Goal: Task Accomplishment & Management: Manage account settings

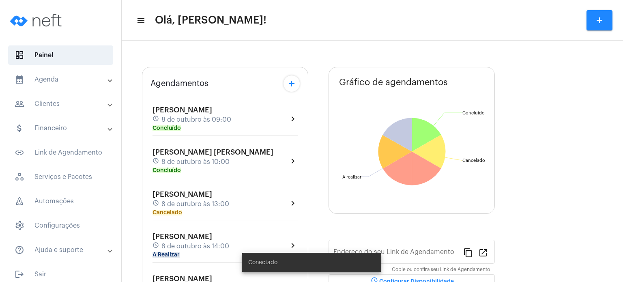
type input "[URL][DOMAIN_NAME]"
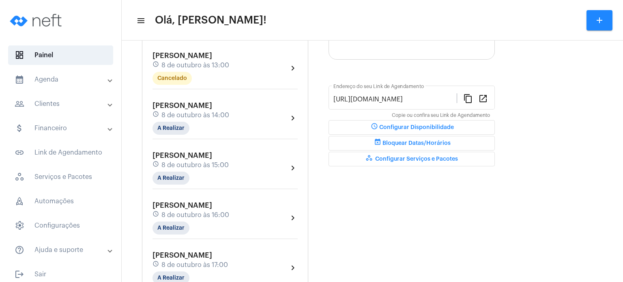
scroll to position [195, 0]
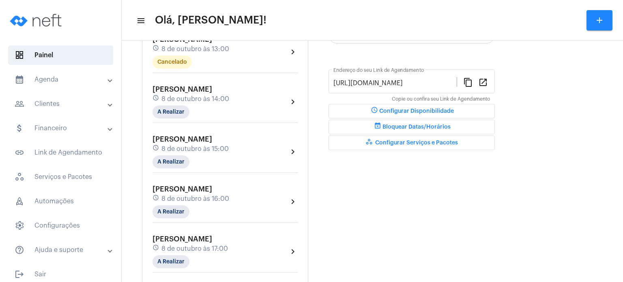
click at [187, 93] on span "[PERSON_NAME]" at bounding box center [183, 89] width 60 height 7
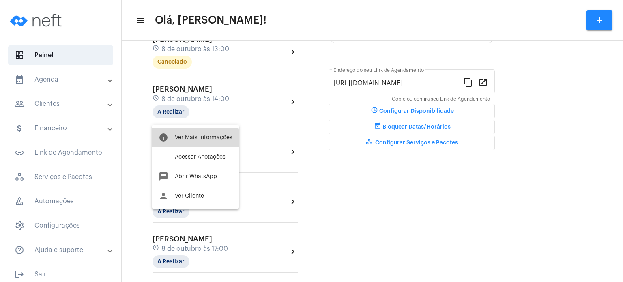
click at [189, 141] on button "info Ver Mais Informações" at bounding box center [195, 137] width 87 height 19
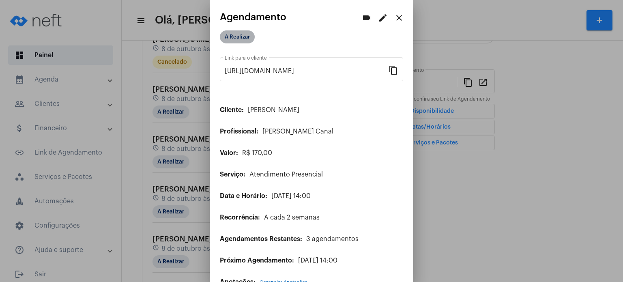
click at [244, 42] on mat-chip "A Realizar" at bounding box center [237, 36] width 35 height 13
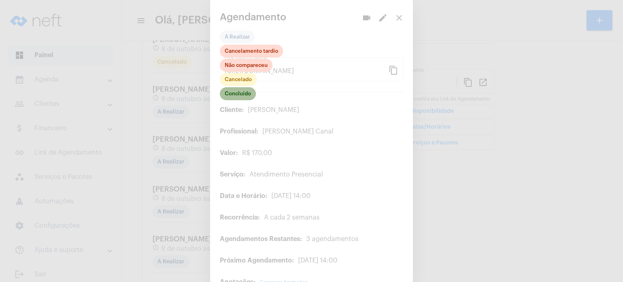
click at [241, 95] on mat-chip "Concluído" at bounding box center [238, 93] width 36 height 13
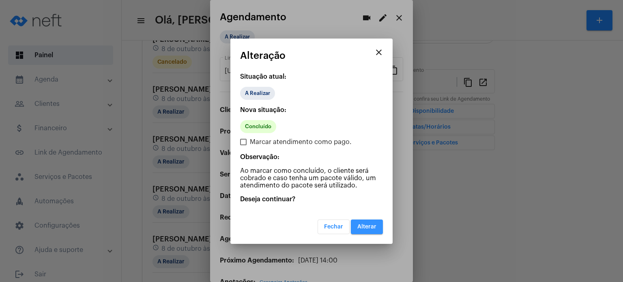
click at [370, 226] on span "Alterar" at bounding box center [367, 227] width 19 height 6
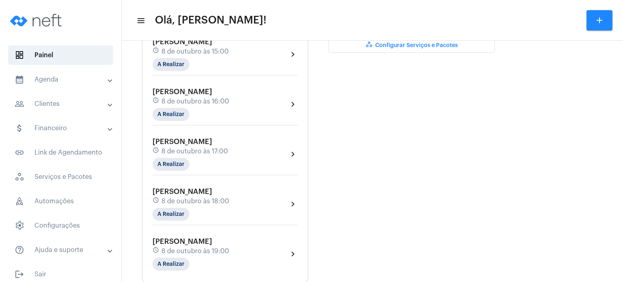
scroll to position [308, 0]
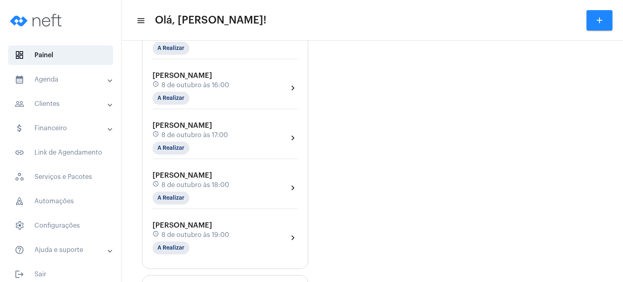
click at [142, 169] on div "Agendamentos add [PERSON_NAME] schedule [DATE] 09:00 Concluído chevron_right [P…" at bounding box center [225, 26] width 166 height 486
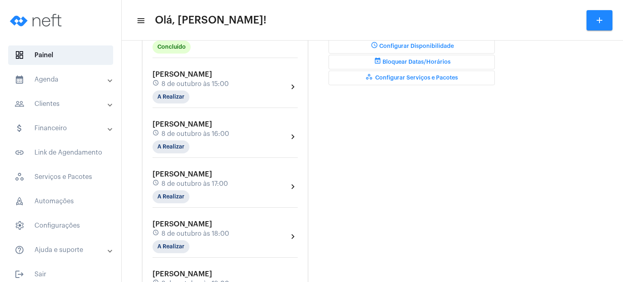
scroll to position [244, 0]
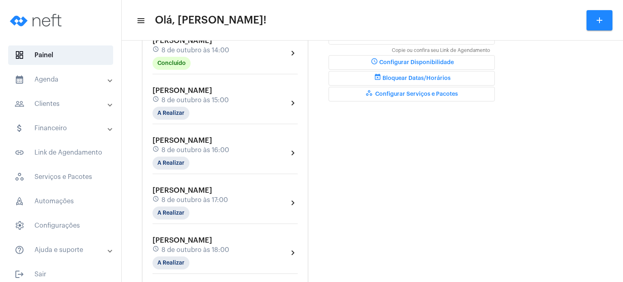
click at [50, 73] on mat-expansion-panel-header "calendar_month_outlined Agenda" at bounding box center [63, 79] width 116 height 19
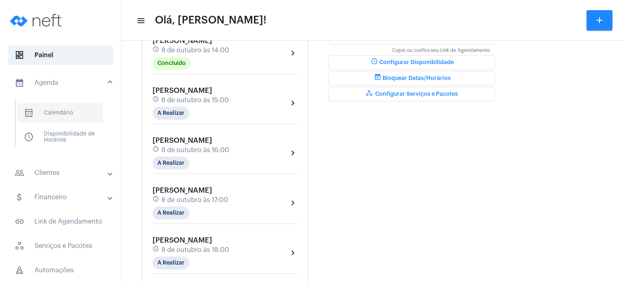
click at [60, 110] on span "calendar_month_outlined Calendário" at bounding box center [60, 112] width 86 height 19
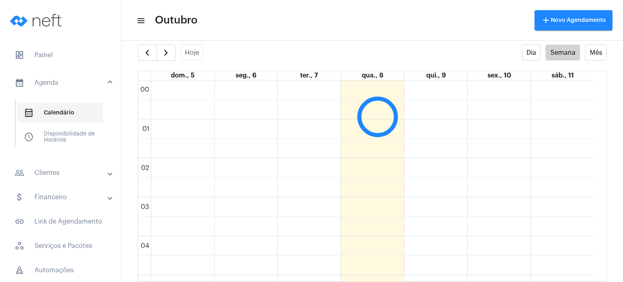
scroll to position [235, 0]
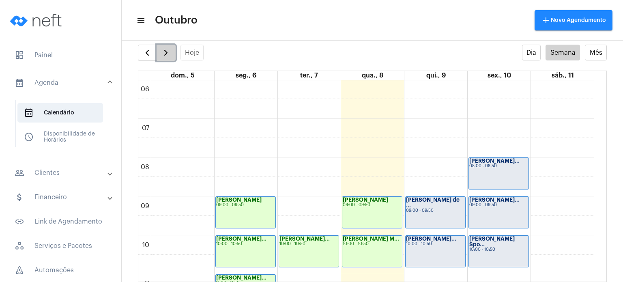
click at [168, 58] on button "button" at bounding box center [166, 53] width 19 height 16
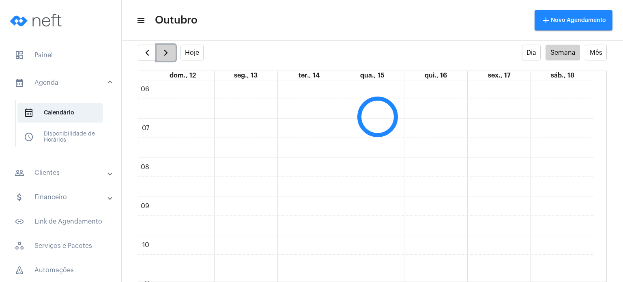
scroll to position [234, 0]
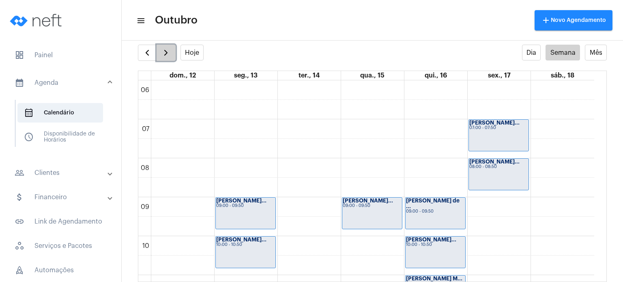
click at [168, 58] on button "button" at bounding box center [166, 53] width 19 height 16
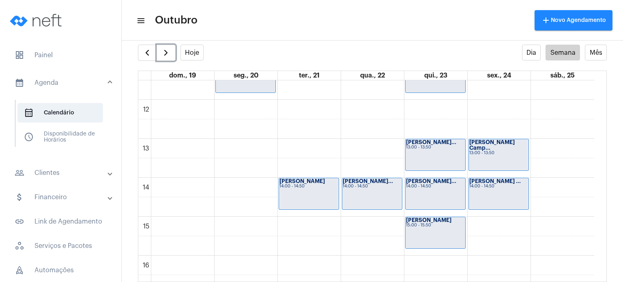
scroll to position [468, 0]
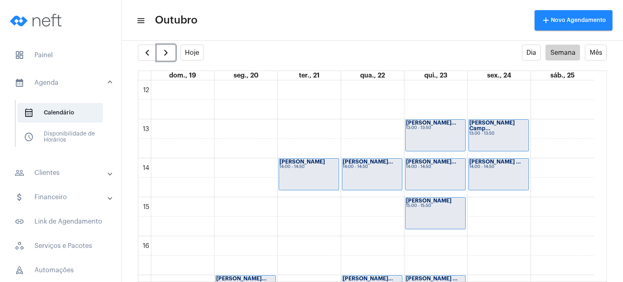
click at [461, 173] on div "[PERSON_NAME]... 14:00 - 14:50" at bounding box center [436, 174] width 60 height 31
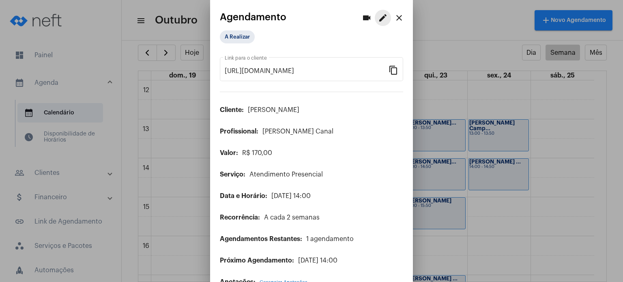
click at [378, 21] on mat-icon "edit" at bounding box center [383, 18] width 10 height 10
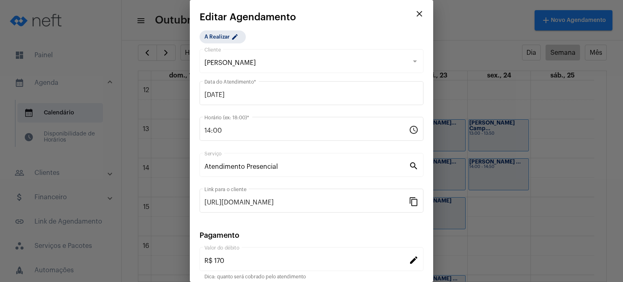
scroll to position [66, 0]
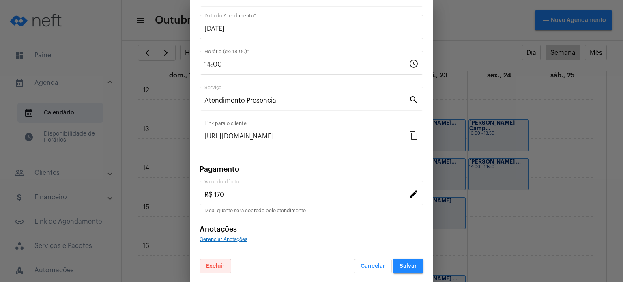
click at [215, 264] on span "Excluir" at bounding box center [215, 266] width 19 height 6
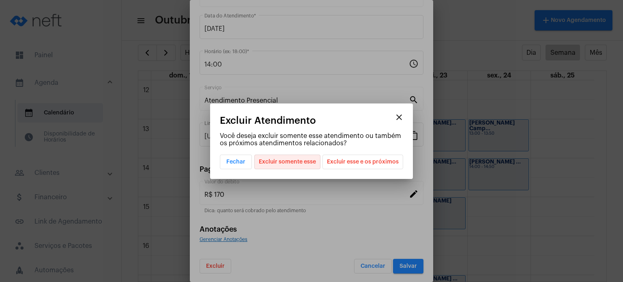
click at [305, 164] on span "Excluir somente esse" at bounding box center [287, 162] width 57 height 14
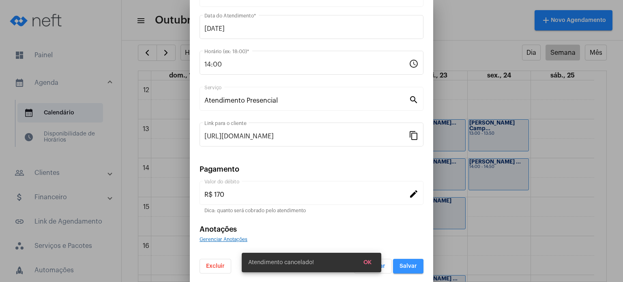
click at [393, 265] on button "Salvar" at bounding box center [408, 266] width 30 height 15
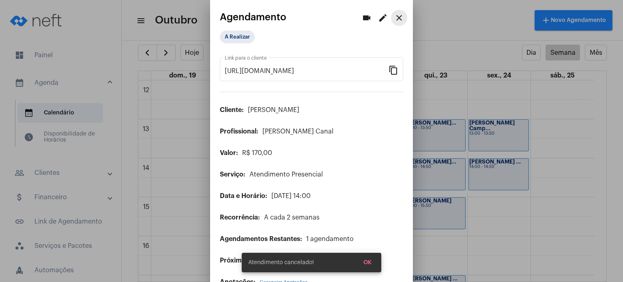
click at [395, 16] on mat-icon "close" at bounding box center [400, 18] width 10 height 10
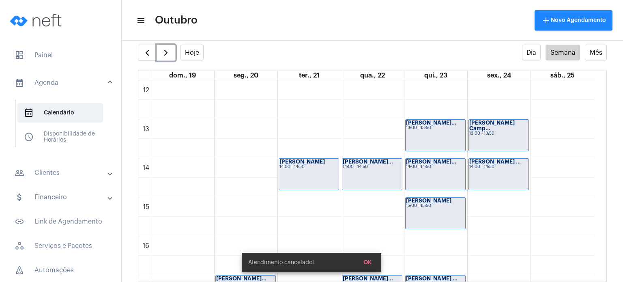
click at [367, 170] on div "[PERSON_NAME]... 14:00 - 14:50" at bounding box center [373, 174] width 60 height 31
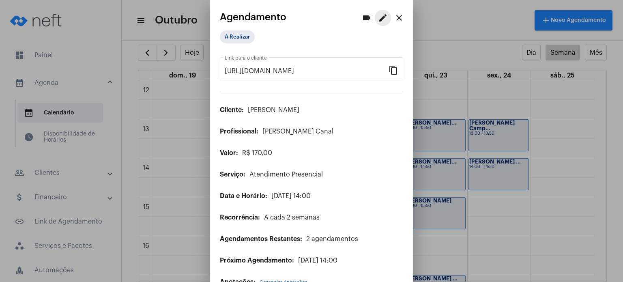
click at [378, 13] on mat-icon "edit" at bounding box center [383, 18] width 10 height 10
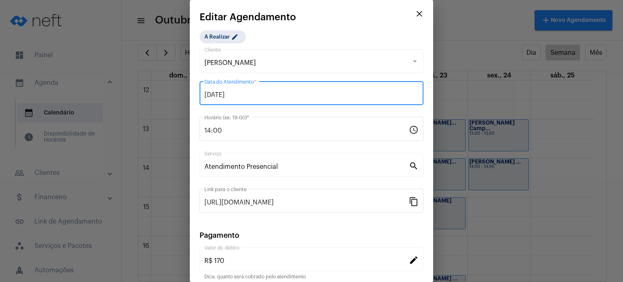
click at [270, 96] on input "[DATE]" at bounding box center [312, 94] width 214 height 7
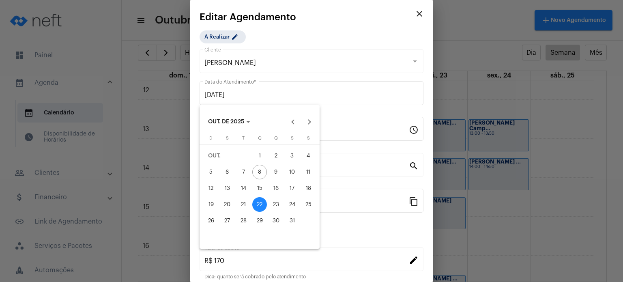
click at [274, 200] on div "23" at bounding box center [276, 204] width 15 height 15
type input "[DATE]"
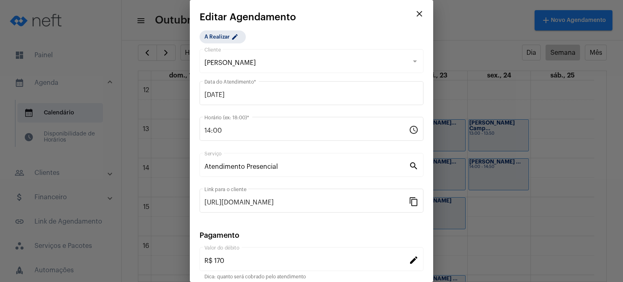
scroll to position [66, 0]
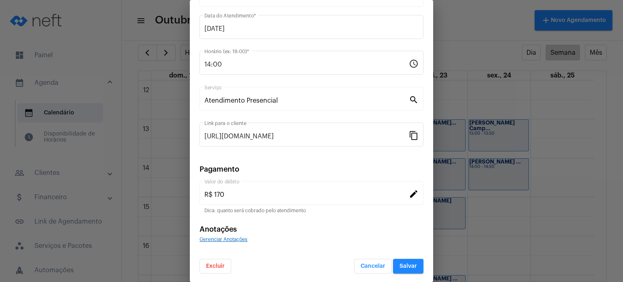
click at [412, 265] on button "Salvar" at bounding box center [408, 266] width 30 height 15
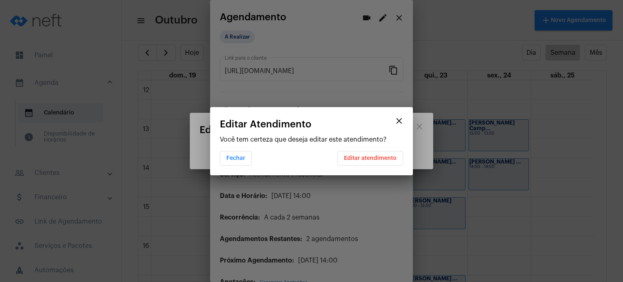
scroll to position [0, 0]
click at [384, 155] on span "Editar atendimento" at bounding box center [370, 158] width 53 height 6
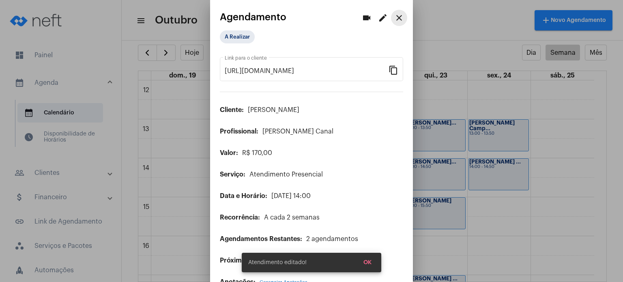
click at [395, 20] on mat-icon "close" at bounding box center [400, 18] width 10 height 10
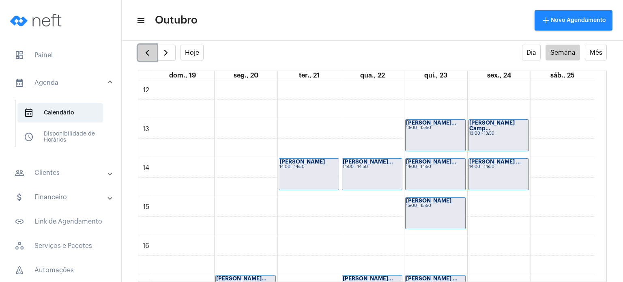
click at [144, 53] on span "button" at bounding box center [147, 53] width 10 height 10
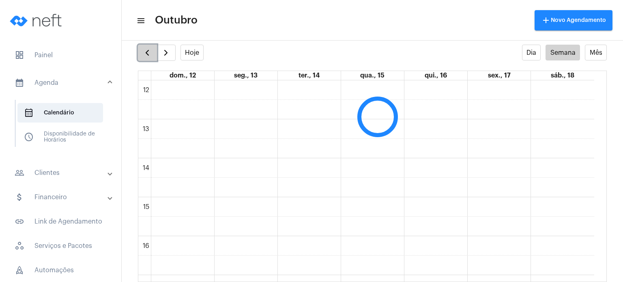
scroll to position [234, 0]
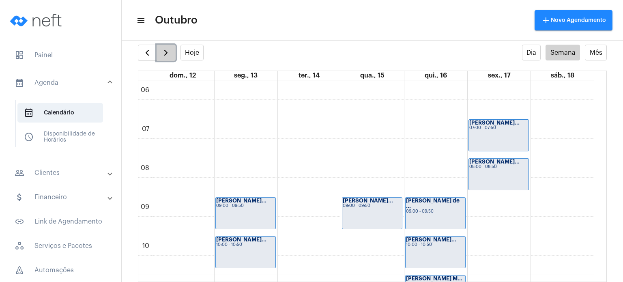
click at [164, 54] on span "button" at bounding box center [166, 53] width 10 height 10
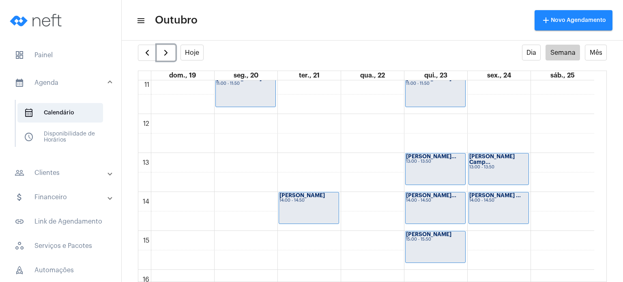
scroll to position [442, 0]
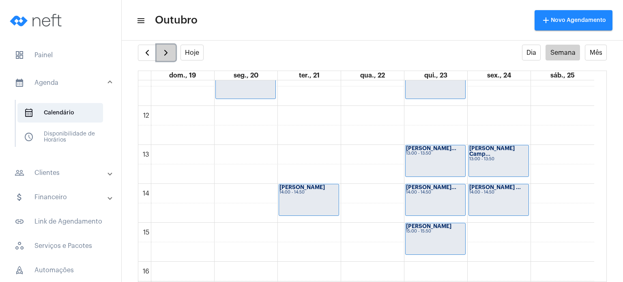
click at [167, 53] on span "button" at bounding box center [166, 53] width 10 height 10
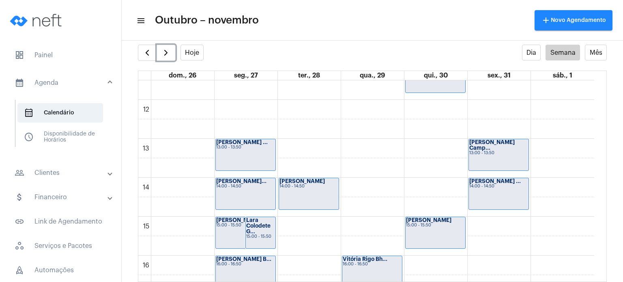
scroll to position [455, 0]
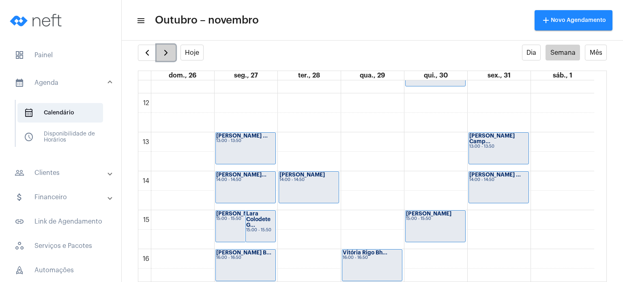
click at [166, 52] on span "button" at bounding box center [166, 53] width 10 height 10
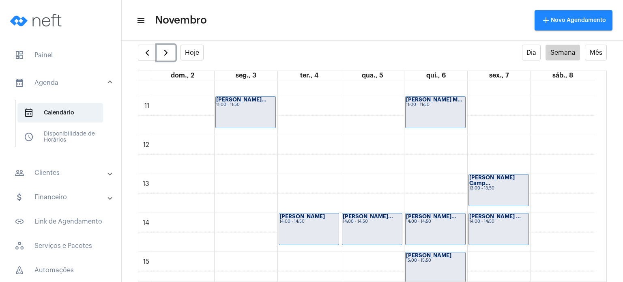
scroll to position [414, 0]
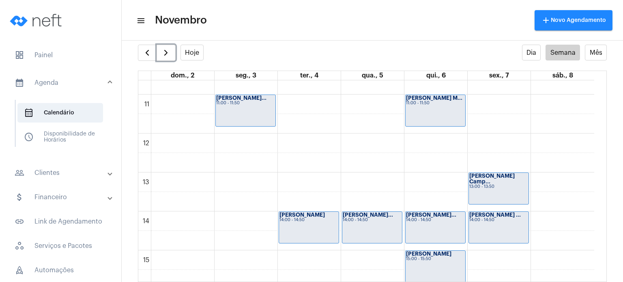
click at [456, 222] on div "[PERSON_NAME]... 14:00 - 14:50" at bounding box center [436, 227] width 60 height 31
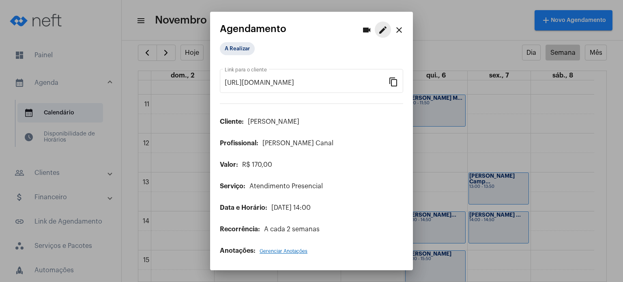
click at [383, 32] on mat-icon "edit" at bounding box center [383, 30] width 10 height 10
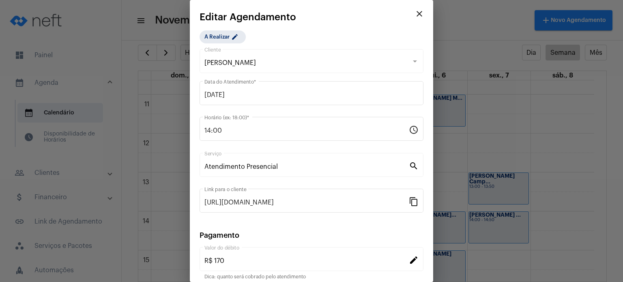
scroll to position [66, 0]
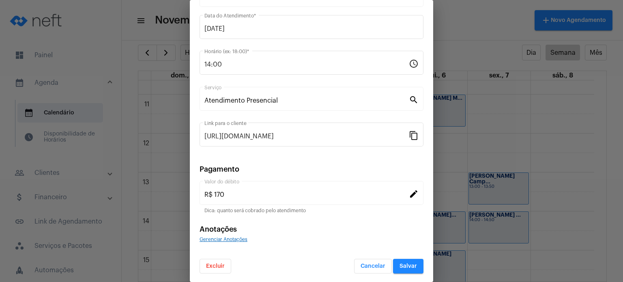
click at [222, 263] on span "Excluir" at bounding box center [215, 266] width 19 height 6
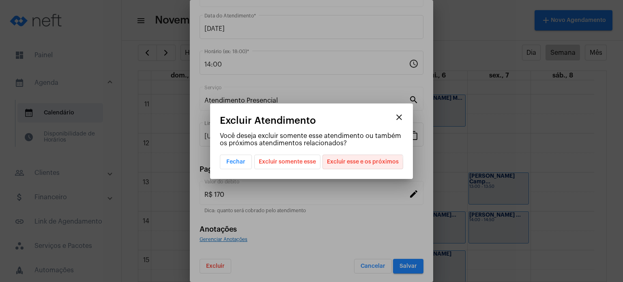
click at [353, 165] on span "Excluir esse e os próximos" at bounding box center [363, 162] width 72 height 14
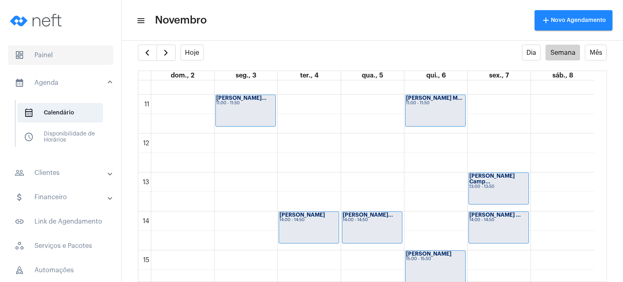
click at [46, 56] on span "dashboard Painel" at bounding box center [60, 54] width 105 height 19
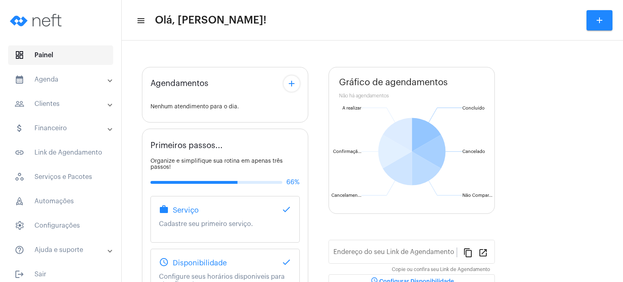
type input "[URL][DOMAIN_NAME]"
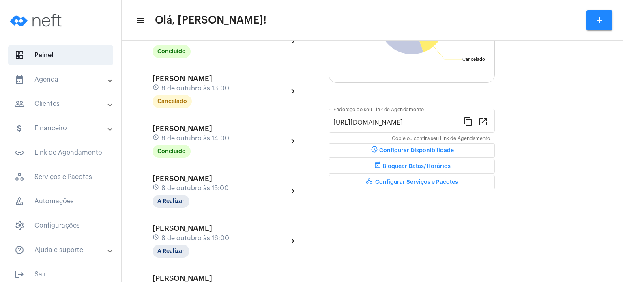
scroll to position [211, 0]
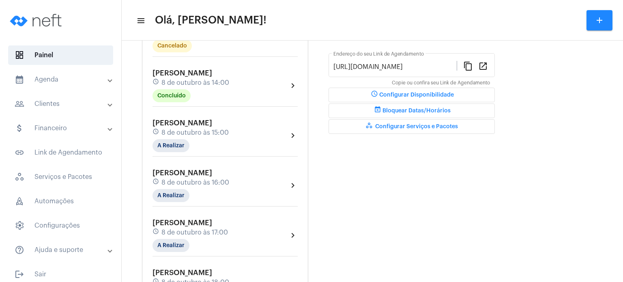
click at [201, 75] on span "[PERSON_NAME]" at bounding box center [183, 72] width 60 height 7
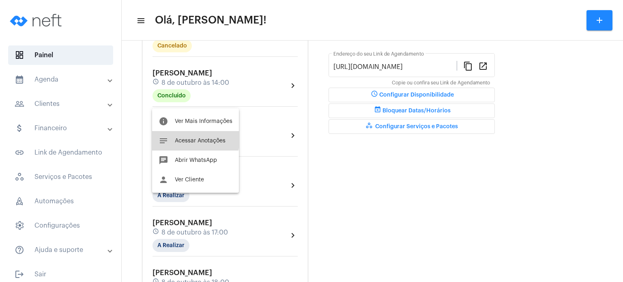
click at [189, 139] on span "Acessar Anotações" at bounding box center [200, 141] width 51 height 6
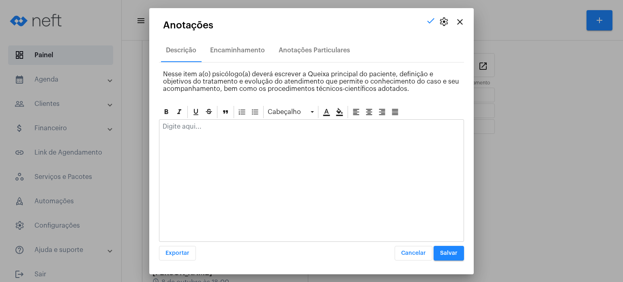
click at [189, 130] on div at bounding box center [312, 129] width 304 height 18
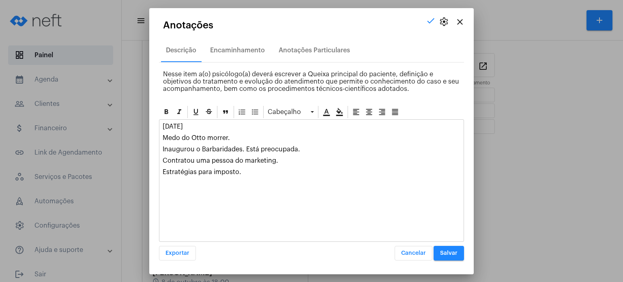
click at [452, 248] on button "Salvar" at bounding box center [449, 253] width 30 height 15
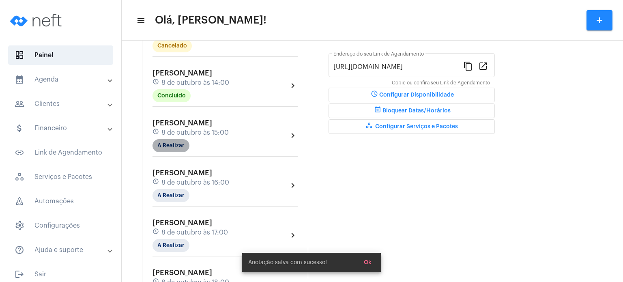
click at [176, 149] on mat-chip "A Realizar" at bounding box center [171, 145] width 37 height 13
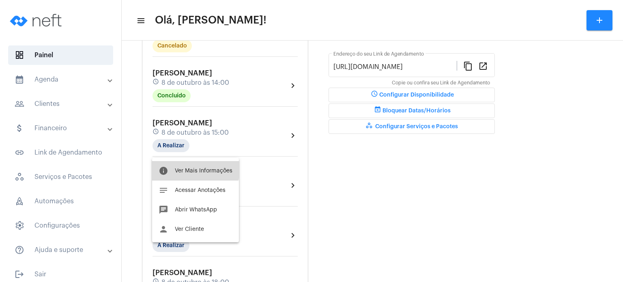
click at [191, 168] on span "Ver Mais Informações" at bounding box center [204, 171] width 58 height 6
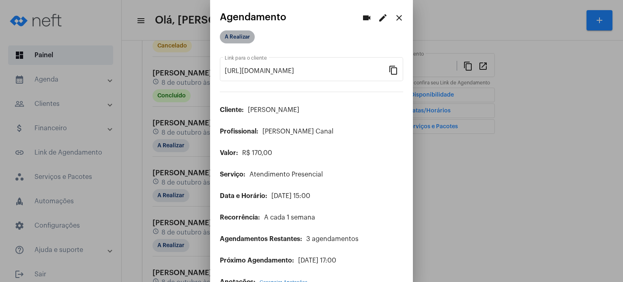
click at [244, 30] on mat-chip "A Realizar" at bounding box center [237, 36] width 35 height 13
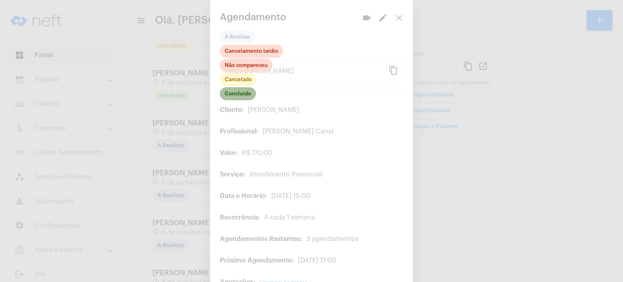
click at [244, 93] on mat-chip "Concluído" at bounding box center [238, 93] width 36 height 13
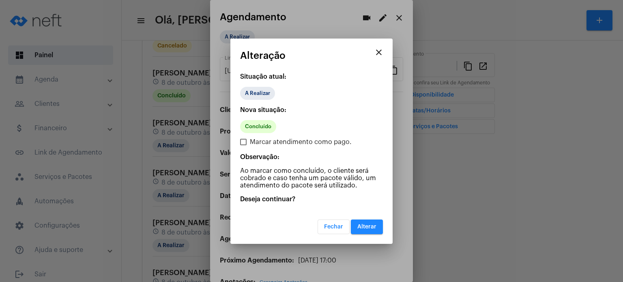
click at [377, 221] on button "Alterar" at bounding box center [367, 227] width 32 height 15
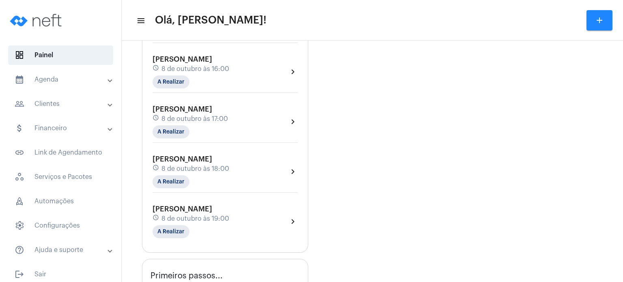
scroll to position [341, 0]
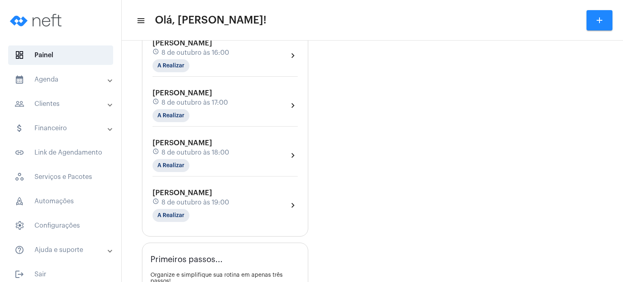
click at [60, 78] on mat-panel-title "calendar_month_outlined Agenda" at bounding box center [62, 80] width 94 height 10
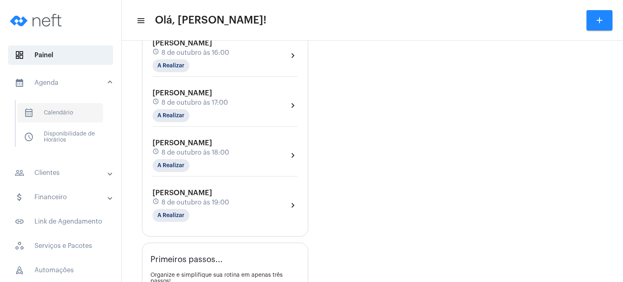
click at [58, 112] on span "calendar_month_outlined Calendário" at bounding box center [60, 112] width 86 height 19
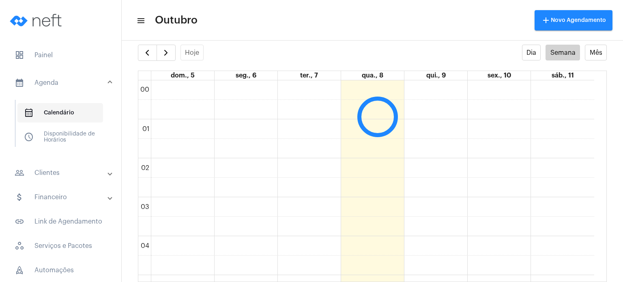
scroll to position [235, 0]
click at [161, 52] on span "button" at bounding box center [166, 53] width 10 height 10
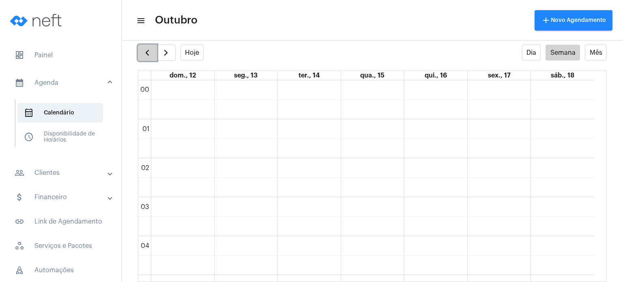
click at [147, 49] on span "button" at bounding box center [147, 53] width 10 height 10
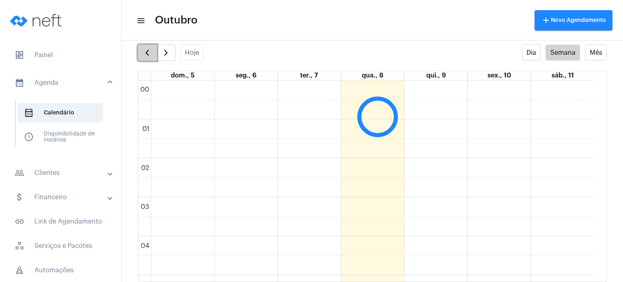
scroll to position [234, 0]
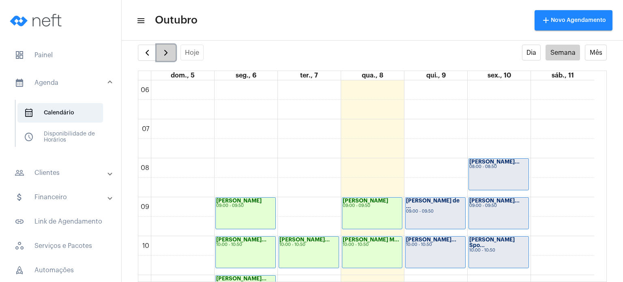
click at [166, 52] on span "button" at bounding box center [166, 53] width 10 height 10
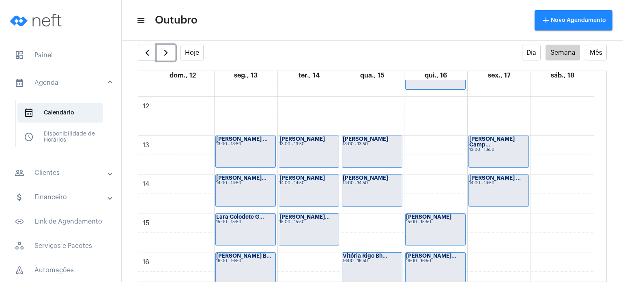
scroll to position [455, 0]
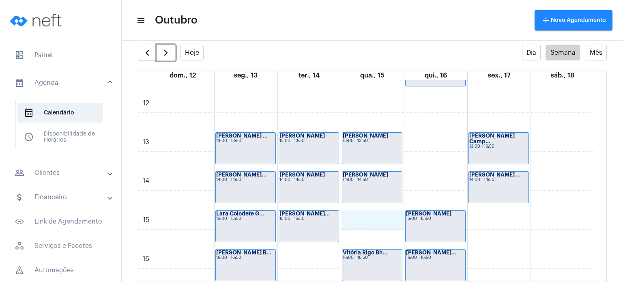
click at [372, 217] on div "00 01 02 03 04 05 06 07 08 09 10 11 12 13 14 15 16 17 18 19 20 21 22 23 [PERSON…" at bounding box center [366, 93] width 456 height 935
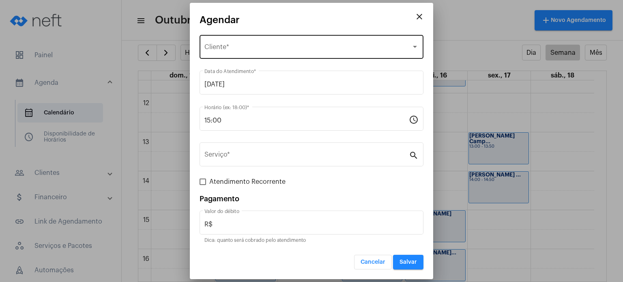
click at [295, 35] on div "Selecione o Cliente Cliente *" at bounding box center [312, 46] width 214 height 26
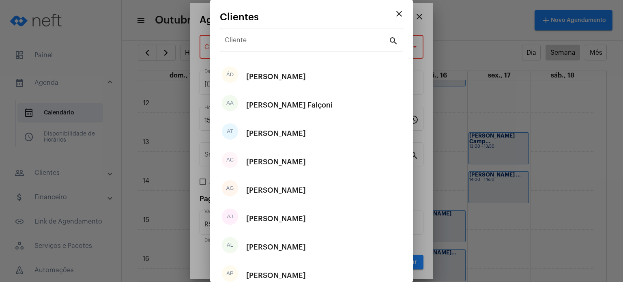
click at [295, 35] on div "Cliente" at bounding box center [307, 39] width 164 height 26
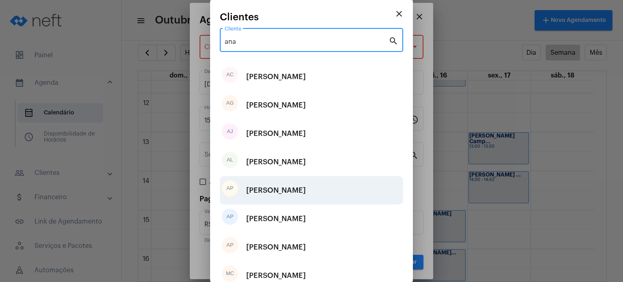
type input "ana"
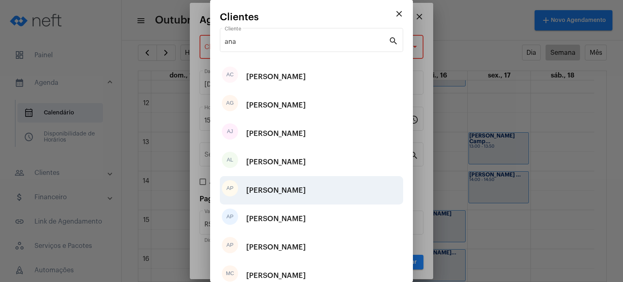
click at [304, 190] on div "[PERSON_NAME]" at bounding box center [276, 190] width 60 height 24
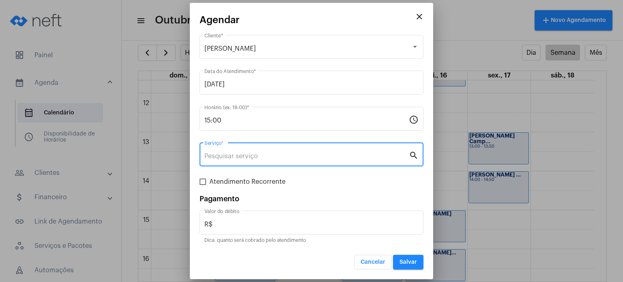
click at [273, 159] on input "Serviço *" at bounding box center [307, 156] width 205 height 7
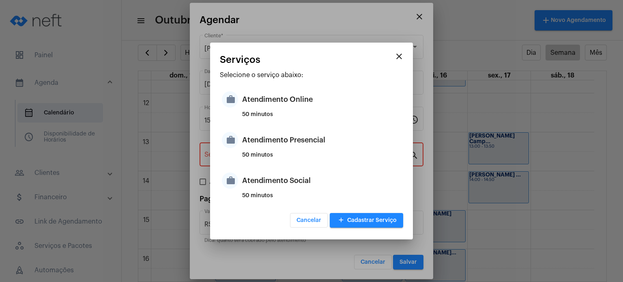
click at [273, 159] on div "50 minutos" at bounding box center [321, 158] width 159 height 12
type input "Atendimento Presencial"
type input "R$ 170"
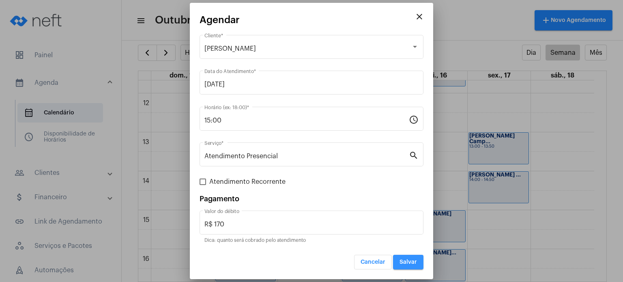
click at [409, 262] on span "Salvar" at bounding box center [408, 262] width 17 height 6
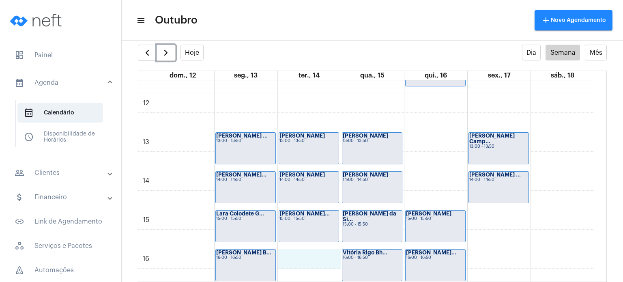
click at [324, 251] on div "00 01 02 03 04 05 06 07 08 09 10 11 12 13 14 15 16 17 18 19 20 21 22 23 [PERSON…" at bounding box center [366, 93] width 456 height 935
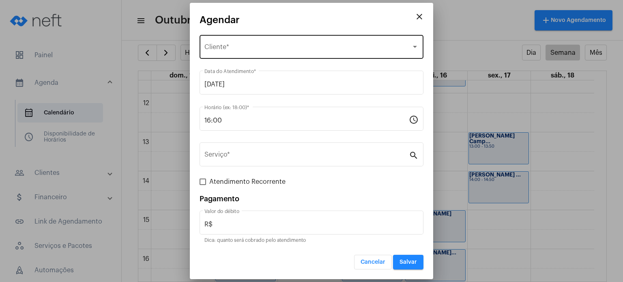
click at [297, 43] on div "Selecione o Cliente Cliente *" at bounding box center [312, 46] width 214 height 26
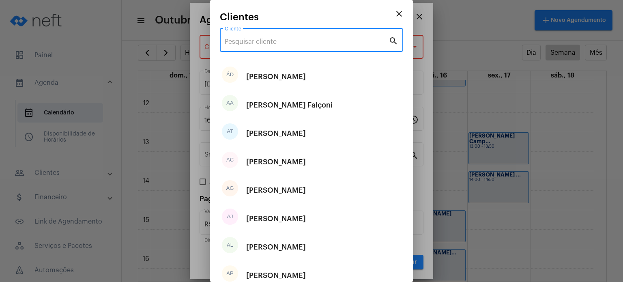
click at [297, 43] on input "Cliente" at bounding box center [307, 41] width 164 height 7
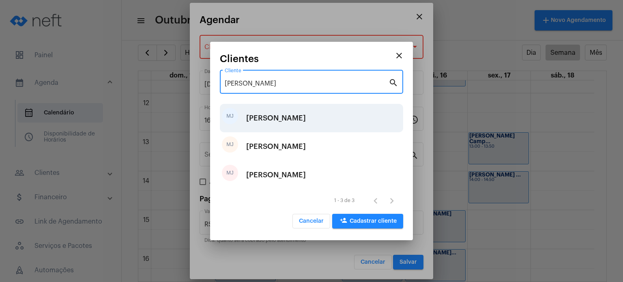
type input "[PERSON_NAME]"
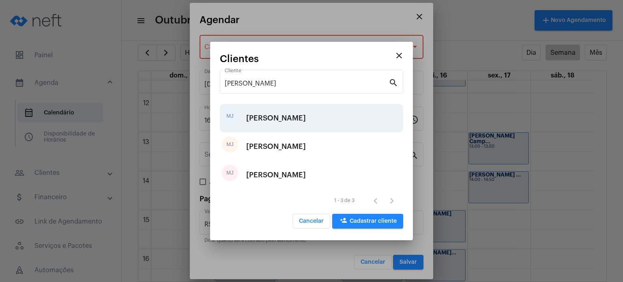
click at [305, 115] on div "[PERSON_NAME]" at bounding box center [276, 118] width 60 height 24
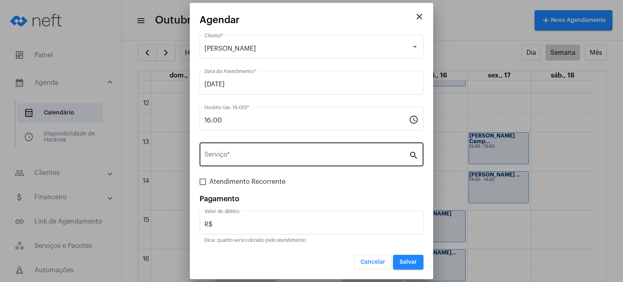
click at [276, 149] on div "Serviço *" at bounding box center [307, 154] width 205 height 26
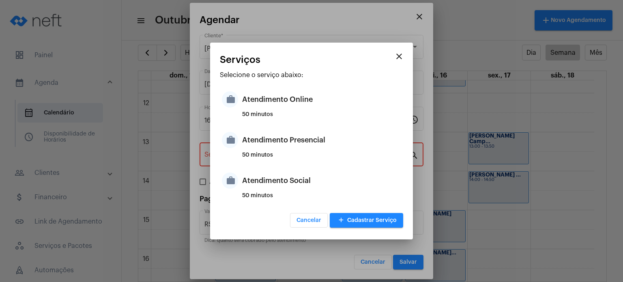
click at [276, 149] on div "Atendimento Presencial" at bounding box center [321, 140] width 159 height 24
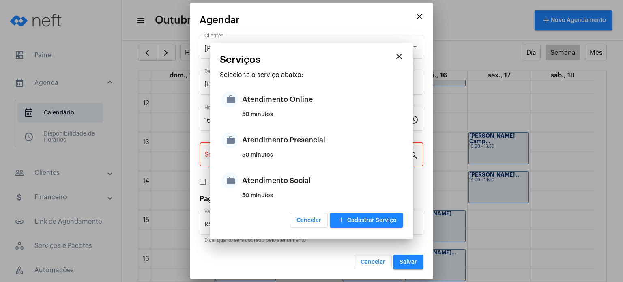
type input "Atendimento Presencial"
type input "R$ 170"
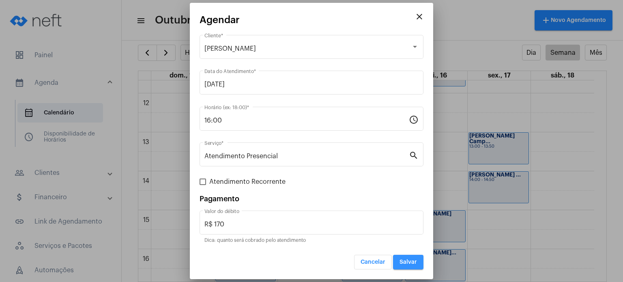
click at [413, 261] on span "Salvar" at bounding box center [408, 262] width 17 height 6
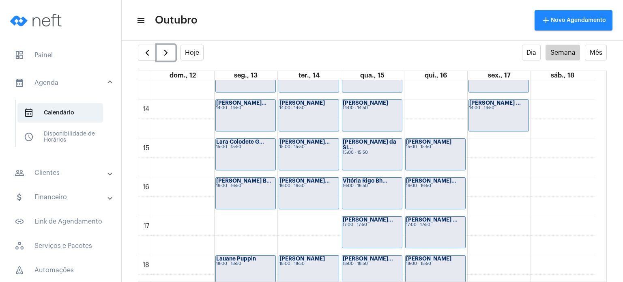
scroll to position [536, 0]
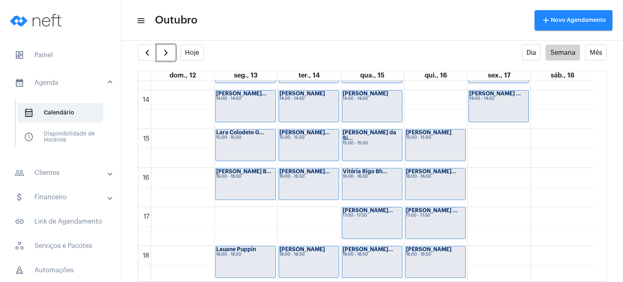
click at [283, 172] on strong "[PERSON_NAME]..." at bounding box center [305, 171] width 50 height 5
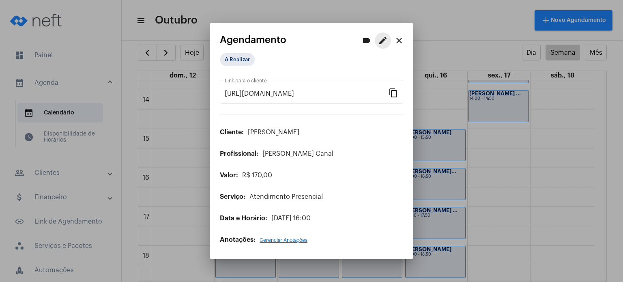
click at [384, 45] on mat-icon "edit" at bounding box center [383, 41] width 10 height 10
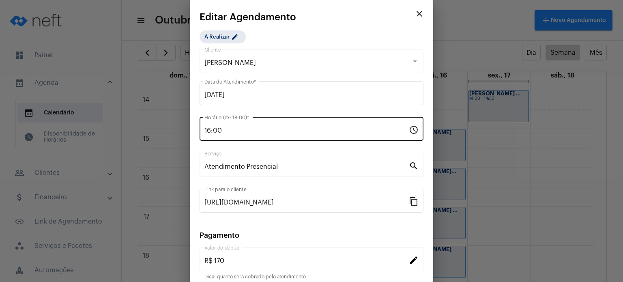
click at [237, 129] on input "16:00" at bounding box center [307, 130] width 205 height 7
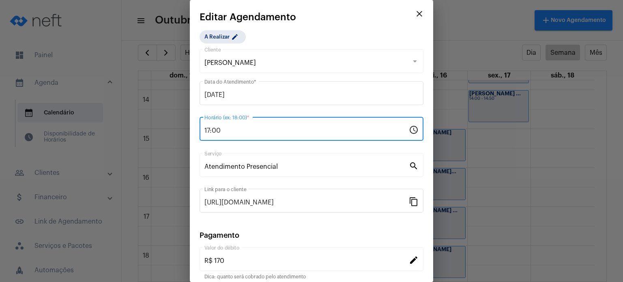
type input "17:00"
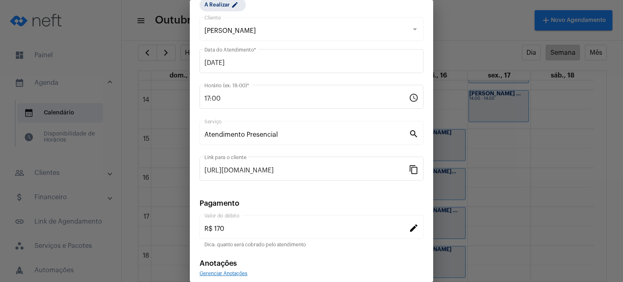
scroll to position [66, 0]
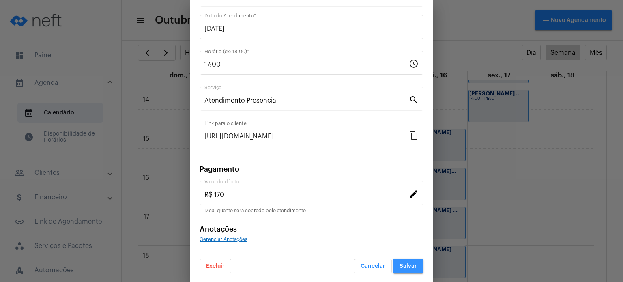
click at [407, 261] on button "Salvar" at bounding box center [408, 266] width 30 height 15
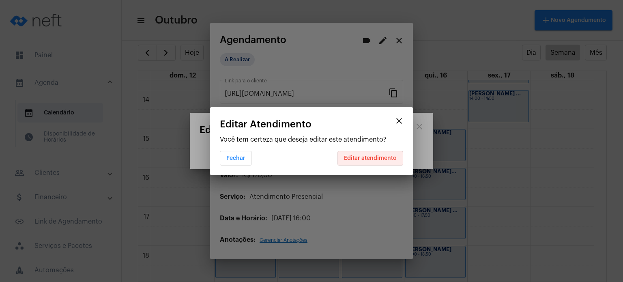
click at [384, 160] on span "Editar atendimento" at bounding box center [370, 158] width 53 height 6
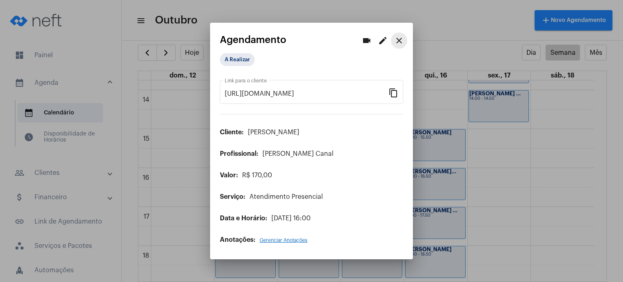
click at [403, 38] on mat-icon "close" at bounding box center [400, 41] width 10 height 10
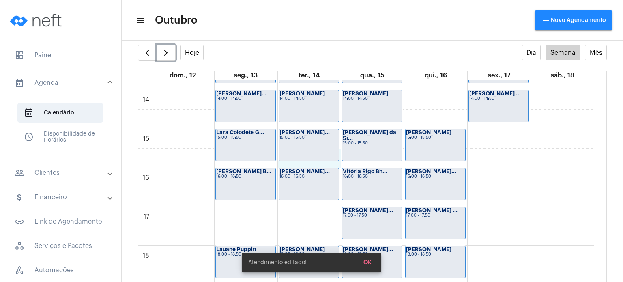
click at [319, 165] on div "00 01 02 03 04 05 06 07 08 09 10 11 12 13 14 15 16 17 18 19 20 21 22 23 [PERSON…" at bounding box center [366, 12] width 456 height 935
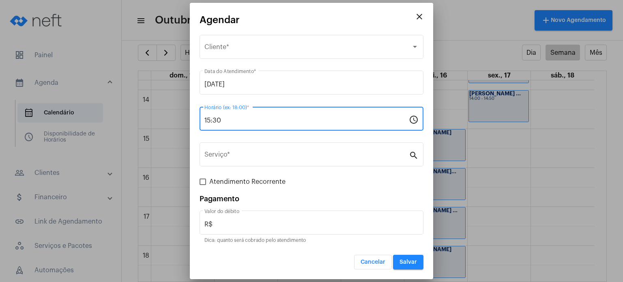
click at [267, 121] on input "15:30" at bounding box center [307, 120] width 205 height 7
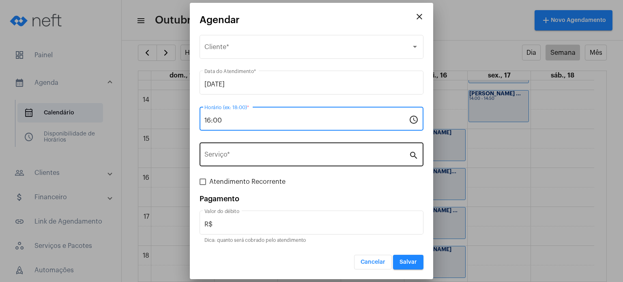
type input "16:00"
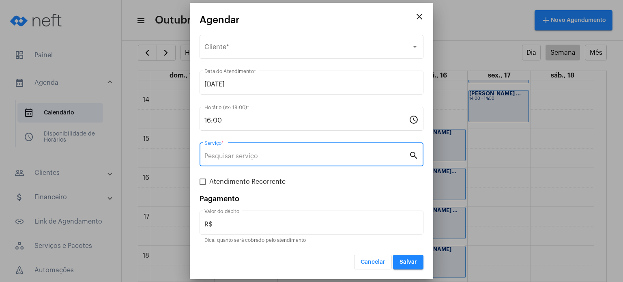
click at [231, 156] on input "Serviço *" at bounding box center [307, 156] width 205 height 7
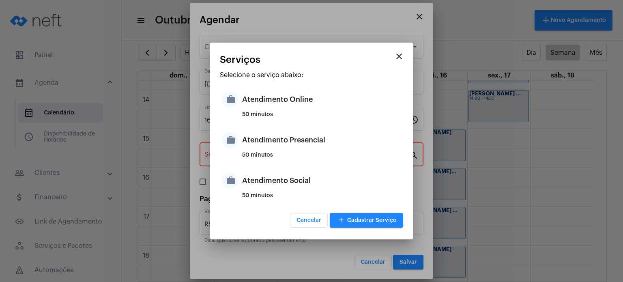
click at [231, 156] on div "work Atendimento Presencial 50 minutos" at bounding box center [311, 146] width 183 height 41
type input "Atendimento Presencial"
type input "R$ 170"
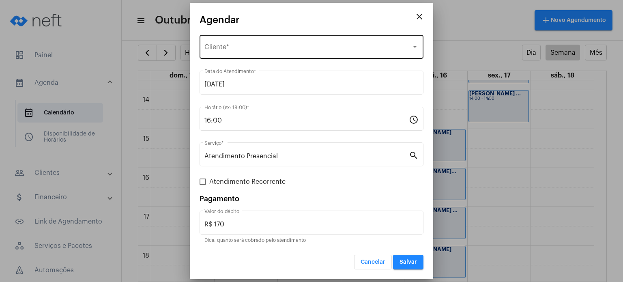
click at [257, 40] on div "Selecione o Cliente Cliente *" at bounding box center [312, 46] width 214 height 26
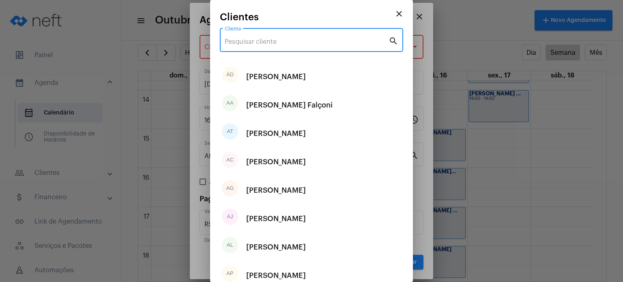
click at [257, 40] on input "Cliente" at bounding box center [307, 41] width 164 height 7
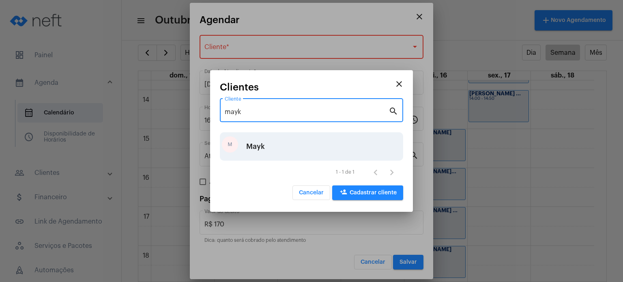
type input "mayk"
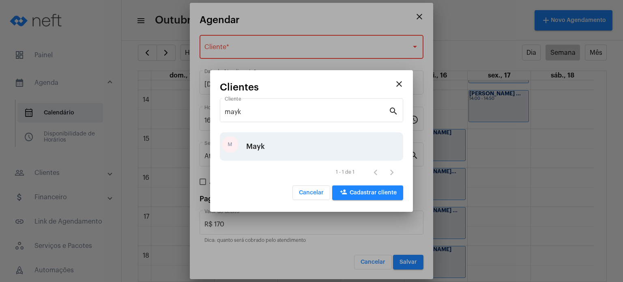
click at [284, 149] on div "[PERSON_NAME]" at bounding box center [311, 146] width 183 height 28
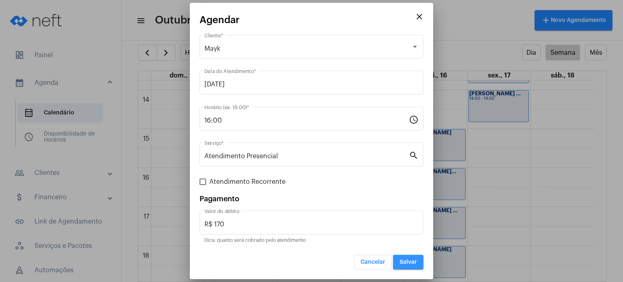
click at [411, 258] on button "Salvar" at bounding box center [408, 262] width 30 height 15
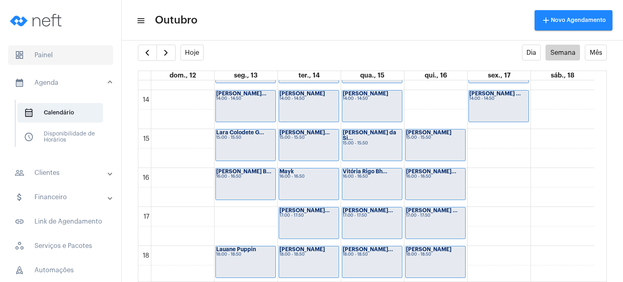
click at [53, 60] on span "dashboard Painel" at bounding box center [60, 54] width 105 height 19
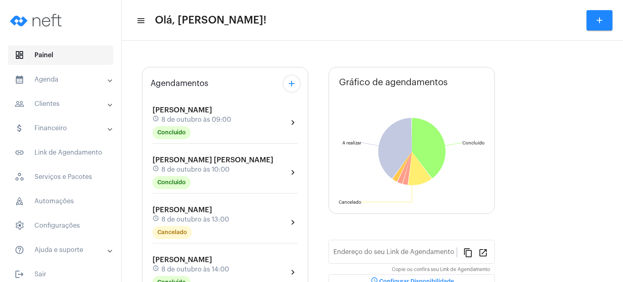
type input "[URL][DOMAIN_NAME]"
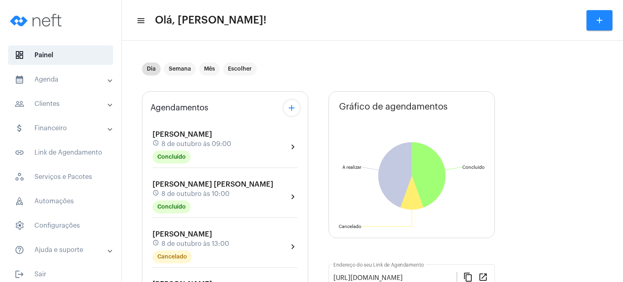
click at [49, 79] on mat-panel-title "calendar_month_outlined Agenda" at bounding box center [62, 80] width 94 height 10
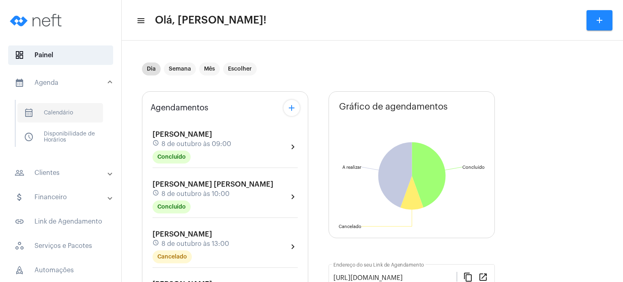
click at [70, 111] on span "calendar_month_outlined Calendário" at bounding box center [60, 112] width 86 height 19
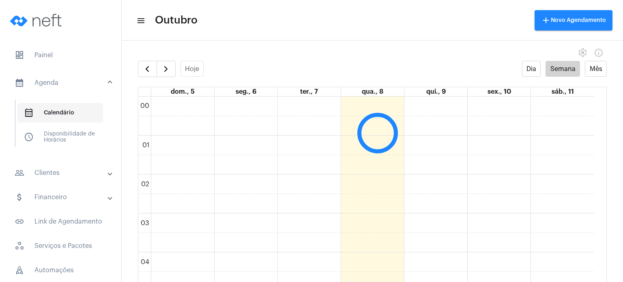
scroll to position [234, 0]
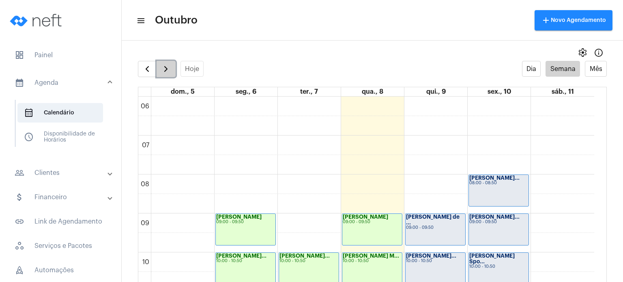
click at [171, 65] on button "button" at bounding box center [166, 69] width 19 height 16
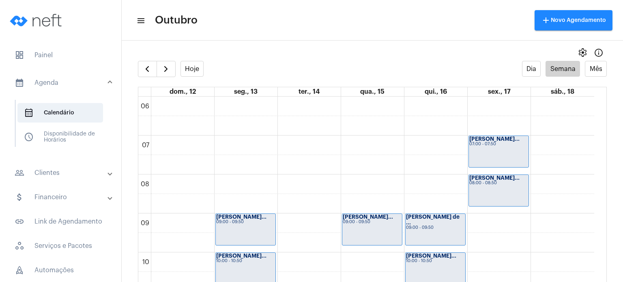
click at [608, 165] on full-calendar "Hoje Dia Semana Mês dom., 12 seg., 13 ter., 14 qua., 15 qui., 16 sex., 17 sáb.,…" at bounding box center [373, 179] width 502 height 237
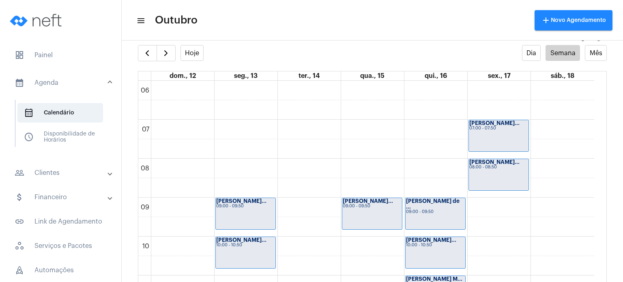
scroll to position [16, 0]
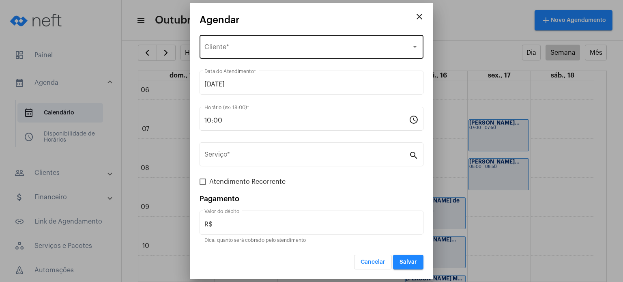
click at [248, 49] on span "Selecione o Cliente" at bounding box center [308, 48] width 207 height 7
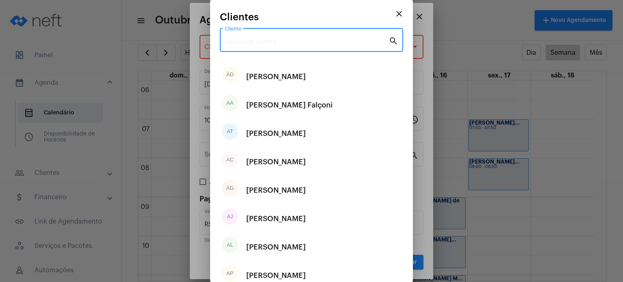
click at [249, 39] on input "Cliente" at bounding box center [307, 41] width 164 height 7
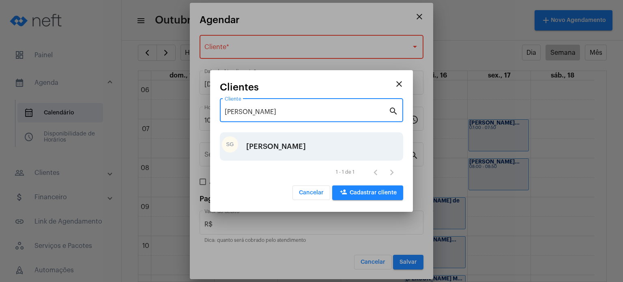
type input "[PERSON_NAME]"
click at [278, 145] on div "[PERSON_NAME]" at bounding box center [276, 146] width 60 height 24
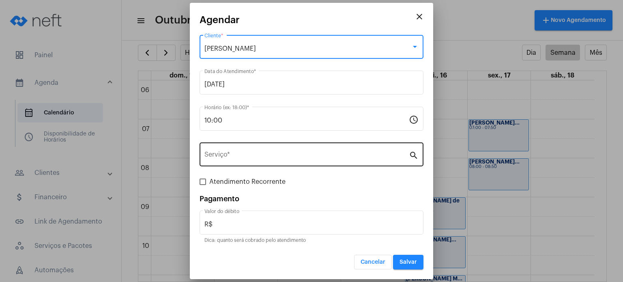
click at [257, 153] on input "Serviço *" at bounding box center [307, 156] width 205 height 7
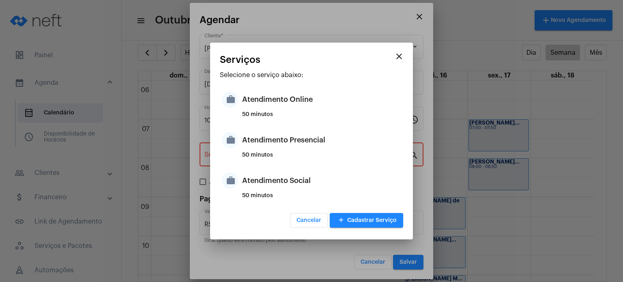
click at [257, 153] on div "50 minutos" at bounding box center [321, 158] width 159 height 12
type input "Atendimento Presencial"
type input "R$ 170"
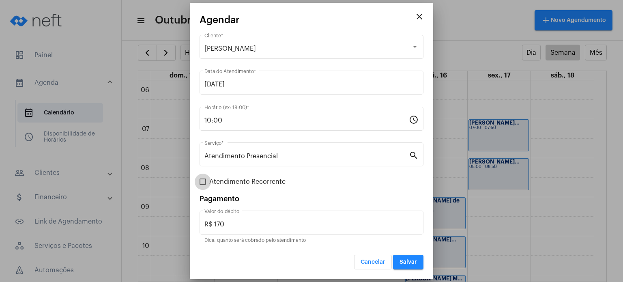
click at [244, 181] on span "Atendimento Recorrente" at bounding box center [247, 182] width 76 height 10
click at [203, 185] on input "Atendimento Recorrente" at bounding box center [203, 185] width 0 height 0
checkbox input "true"
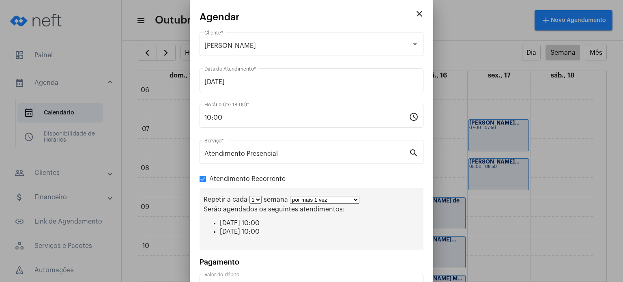
click at [258, 203] on select "1 2 3 4 5 6 7 8" at bounding box center [256, 200] width 12 height 8
select select "1: 2"
click at [250, 196] on select "1 2 3 4 5 6 7 8" at bounding box center [256, 200] width 12 height 8
click at [302, 201] on select "por mais 1 vez por mais 2 vezes por mais 3 vezes por mais 4 vezes por mais 5 ve…" at bounding box center [327, 200] width 69 height 8
select select "3: 4"
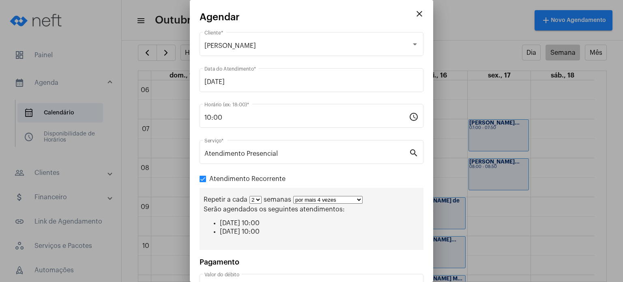
click at [293, 196] on select "por mais 1 vez por mais 2 vezes por mais 3 vezes por mais 4 vezes por mais 5 ve…" at bounding box center [327, 200] width 69 height 8
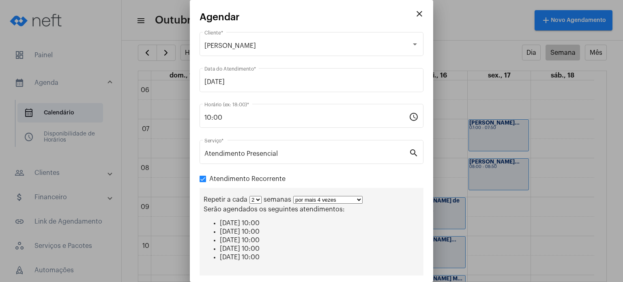
scroll to position [84, 0]
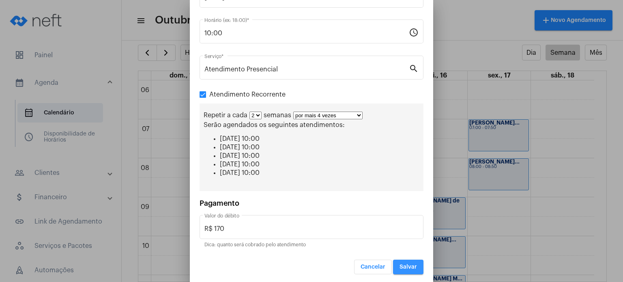
click at [407, 265] on span "Salvar" at bounding box center [408, 267] width 17 height 6
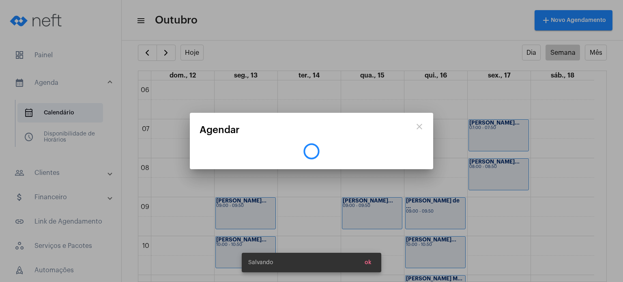
scroll to position [0, 0]
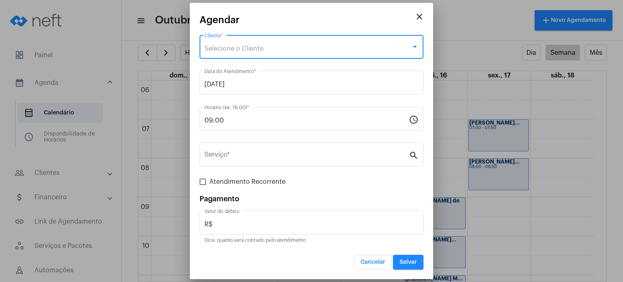
click at [246, 45] on span "Selecione o Cliente" at bounding box center [234, 48] width 59 height 6
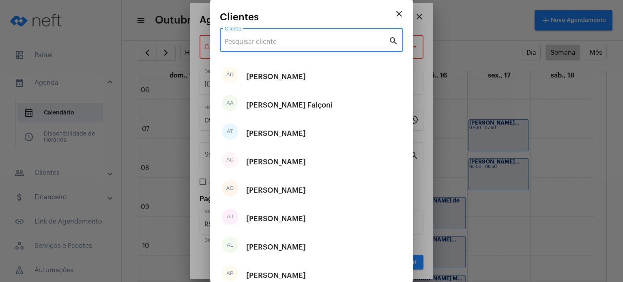
click at [245, 42] on input "Cliente" at bounding box center [307, 41] width 164 height 7
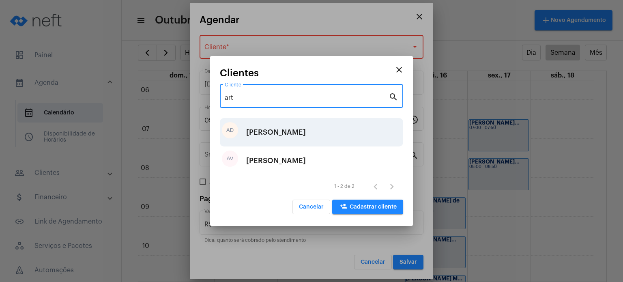
type input "art"
click at [284, 141] on div "[PERSON_NAME]" at bounding box center [276, 132] width 60 height 24
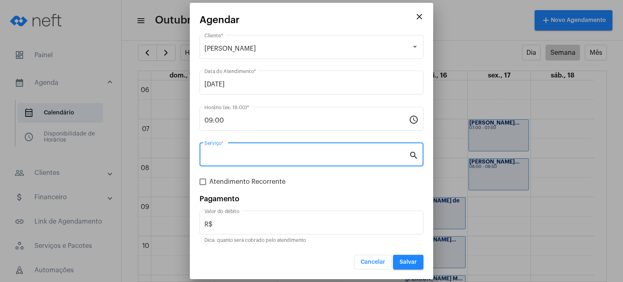
click at [268, 155] on input "Serviço *" at bounding box center [307, 156] width 205 height 7
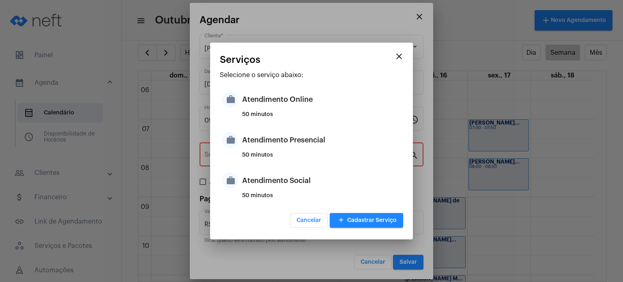
click at [268, 155] on div "50 minutos" at bounding box center [321, 158] width 159 height 12
type input "Atendimento Presencial"
type input "R$ 170"
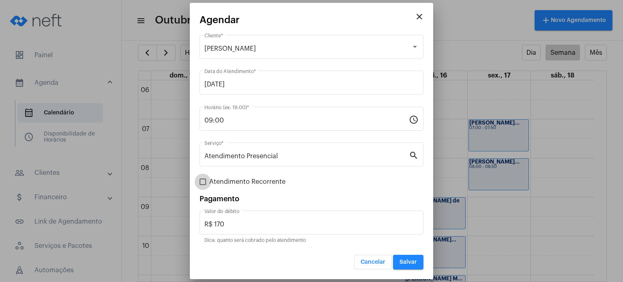
click at [246, 182] on span "Atendimento Recorrente" at bounding box center [247, 182] width 76 height 10
click at [203, 185] on input "Atendimento Recorrente" at bounding box center [203, 185] width 0 height 0
checkbox input "true"
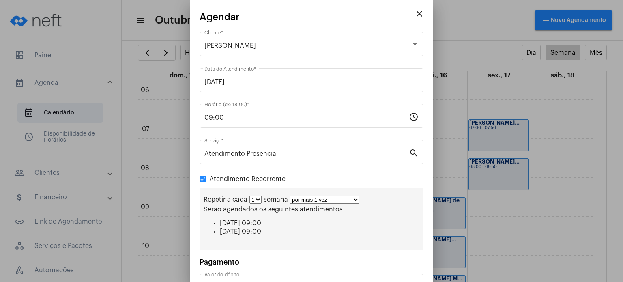
click at [259, 202] on select "1 2 3 4 5 6 7 8" at bounding box center [256, 200] width 12 height 8
select select "1: 2"
click at [250, 196] on select "1 2 3 4 5 6 7 8" at bounding box center [256, 200] width 12 height 8
click at [312, 200] on select "por mais 1 vez por mais 2 vezes por mais 3 vezes por mais 4 vezes por mais 5 ve…" at bounding box center [327, 200] width 69 height 8
select select "2: 3"
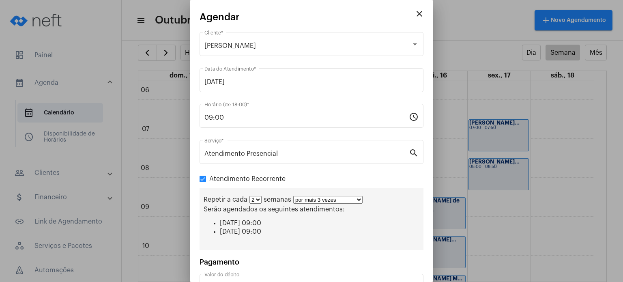
click at [293, 196] on select "por mais 1 vez por mais 2 vezes por mais 3 vezes por mais 4 vezes por mais 5 ve…" at bounding box center [327, 200] width 69 height 8
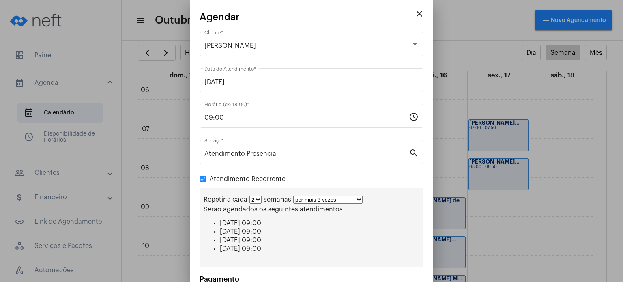
scroll to position [76, 0]
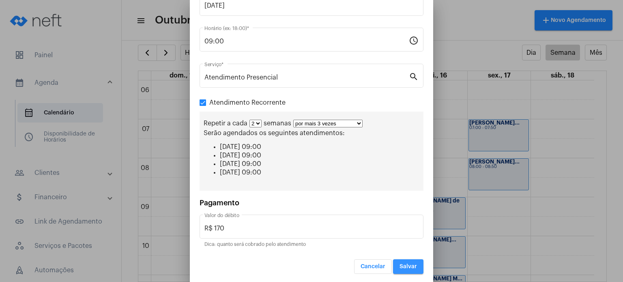
click at [409, 267] on span "Salvar" at bounding box center [408, 267] width 17 height 6
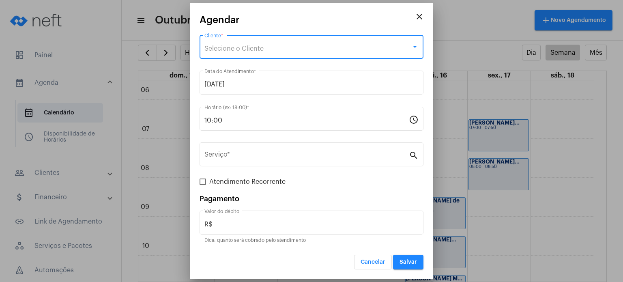
click at [297, 47] on div "Selecione o Cliente" at bounding box center [308, 48] width 207 height 7
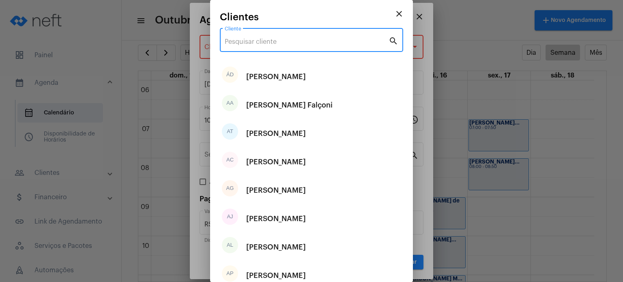
click at [297, 41] on input "Cliente" at bounding box center [307, 41] width 164 height 7
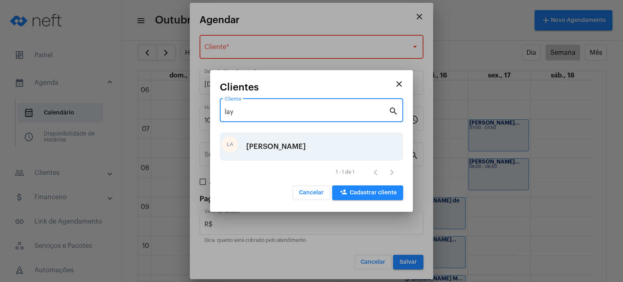
type input "lay"
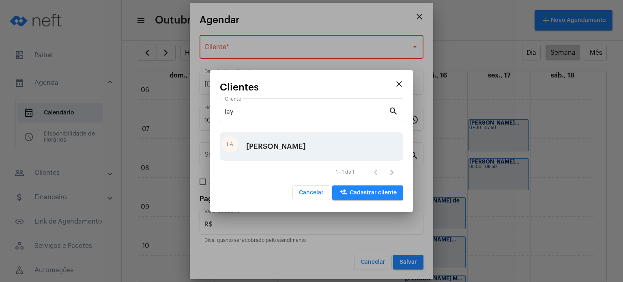
click at [282, 149] on div "[PERSON_NAME]" at bounding box center [276, 146] width 60 height 24
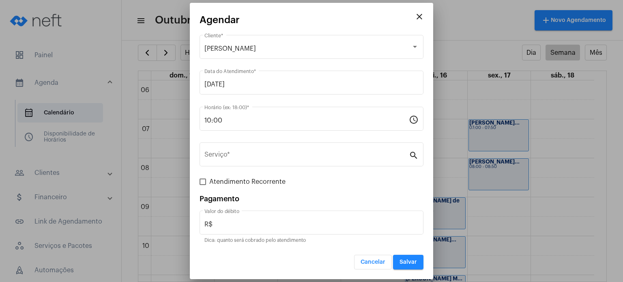
click at [282, 149] on div "Serviço *" at bounding box center [307, 154] width 205 height 26
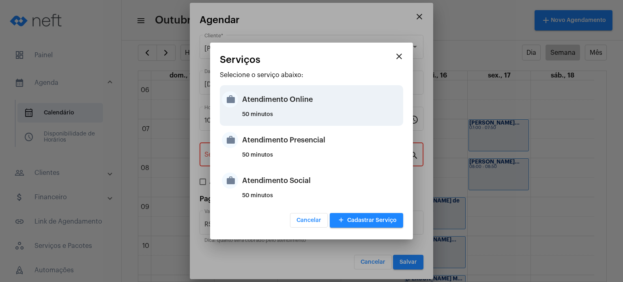
click at [286, 104] on div "Atendimento Online" at bounding box center [321, 99] width 159 height 24
type input "Atendimento Online"
type input "R$ 170"
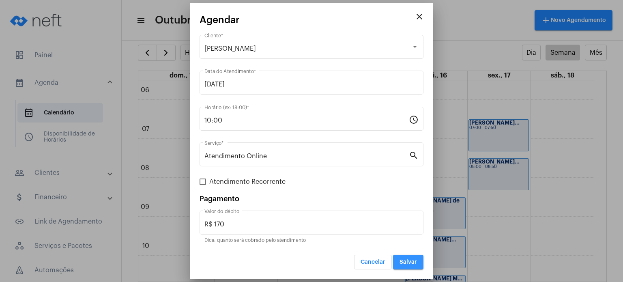
click at [404, 259] on button "Salvar" at bounding box center [408, 262] width 30 height 15
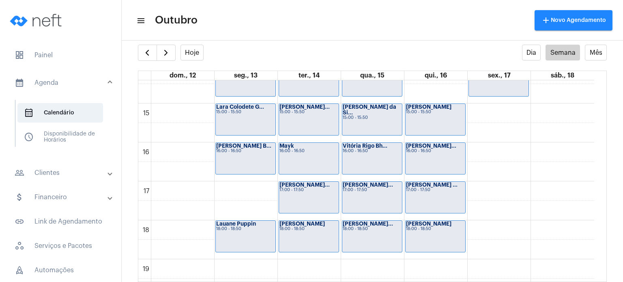
scroll to position [384, 0]
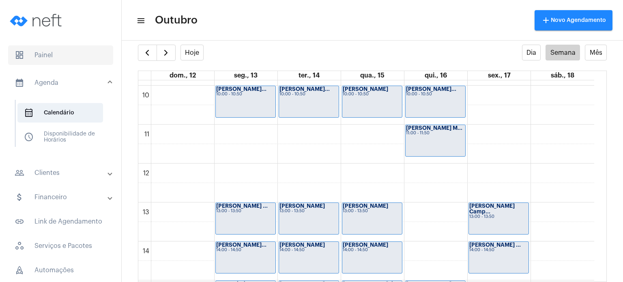
click at [69, 52] on span "dashboard Painel" at bounding box center [60, 54] width 105 height 19
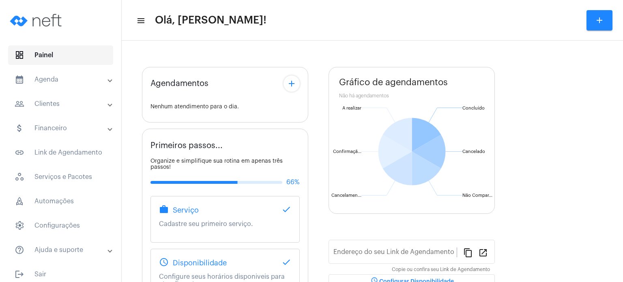
type input "[URL][DOMAIN_NAME]"
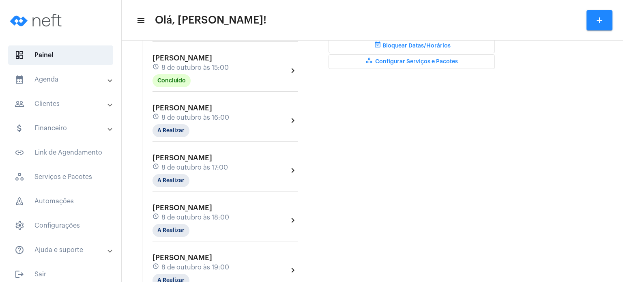
scroll to position [292, 0]
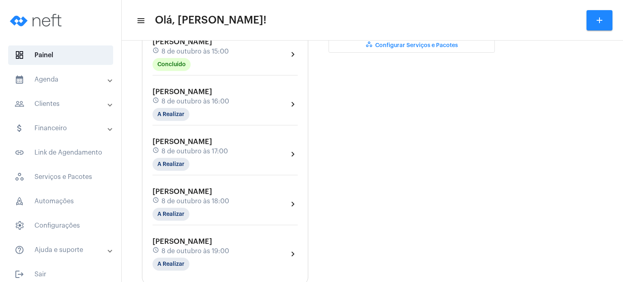
click at [168, 55] on span "8 de outubro às 15:00" at bounding box center [195, 51] width 67 height 7
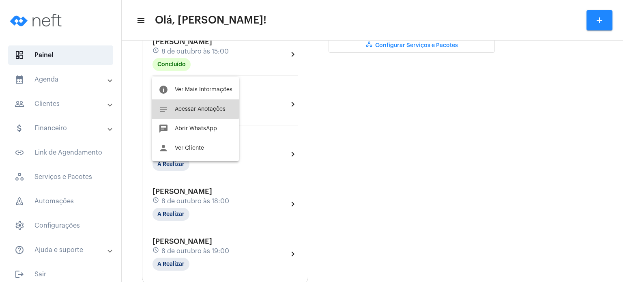
click at [175, 105] on button "notes Acessar Anotações" at bounding box center [195, 108] width 87 height 19
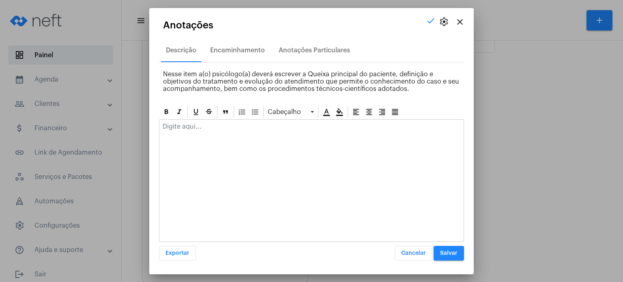
click at [184, 128] on p at bounding box center [312, 126] width 298 height 7
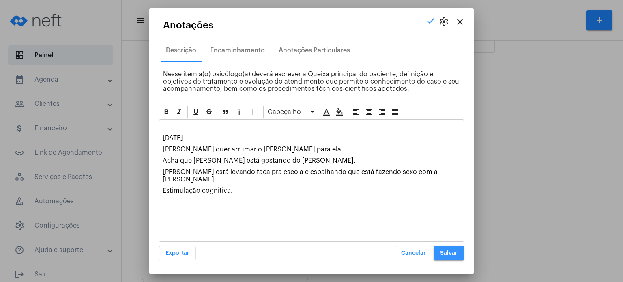
click at [450, 249] on button "Salvar" at bounding box center [449, 253] width 30 height 15
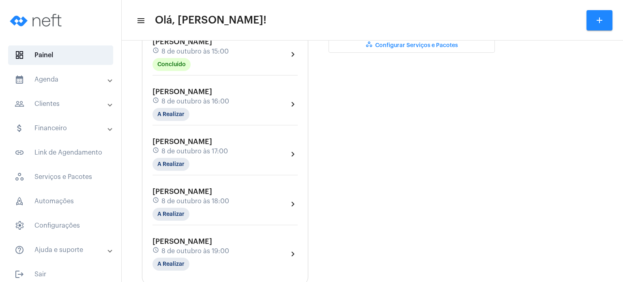
click at [62, 104] on mat-panel-title "people_outline Clientes" at bounding box center [62, 104] width 94 height 10
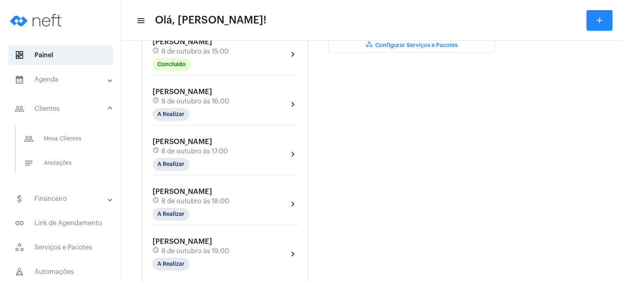
click at [57, 83] on mat-panel-title "calendar_month_outlined Agenda" at bounding box center [62, 80] width 94 height 10
click at [75, 114] on span "calendar_month_outlined Calendário" at bounding box center [60, 112] width 86 height 19
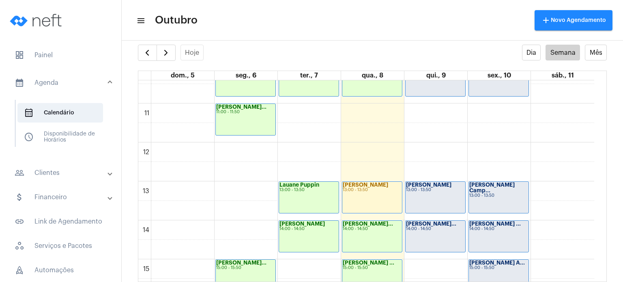
scroll to position [407, 0]
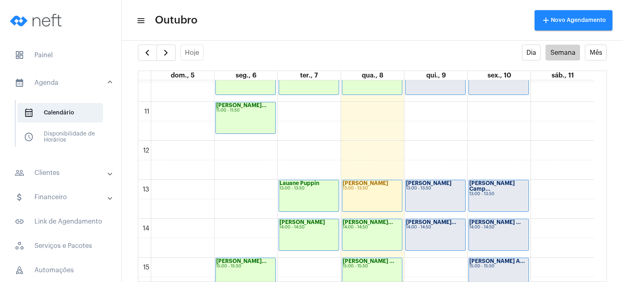
click at [452, 229] on div "[PERSON_NAME]... 14:00 - 14:50" at bounding box center [436, 234] width 60 height 31
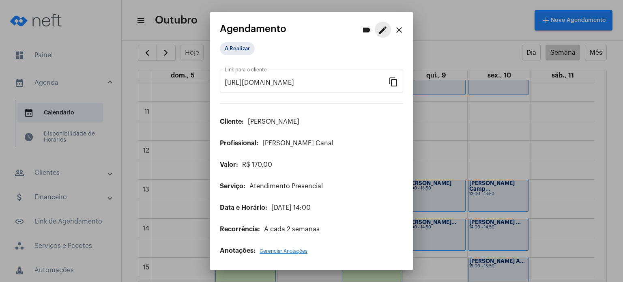
click at [383, 30] on mat-icon "edit" at bounding box center [383, 30] width 10 height 10
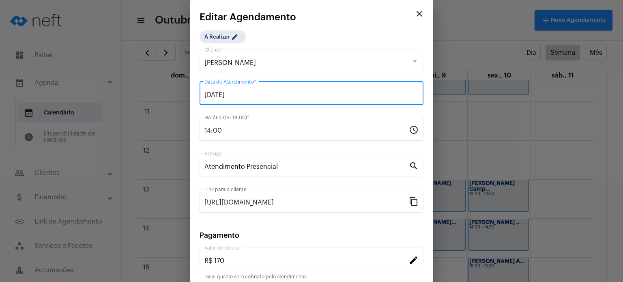
click at [325, 95] on input "[DATE]" at bounding box center [312, 94] width 214 height 7
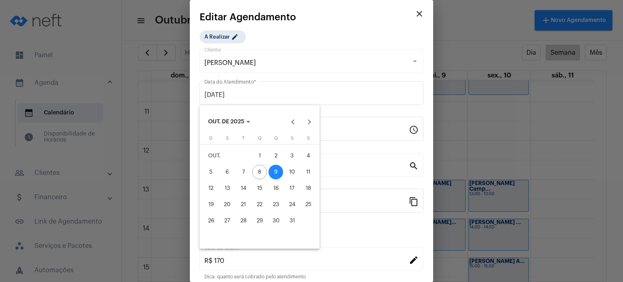
click at [278, 187] on div "16" at bounding box center [276, 188] width 15 height 15
type input "[DATE]"
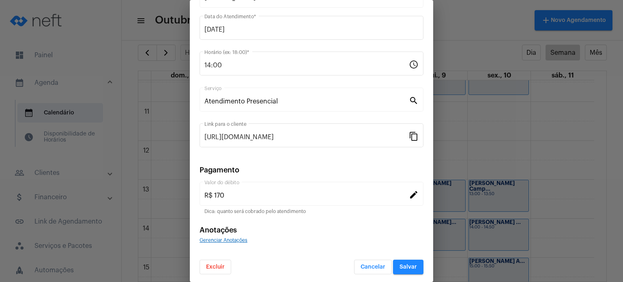
scroll to position [66, 0]
click at [411, 263] on button "Salvar" at bounding box center [408, 266] width 30 height 15
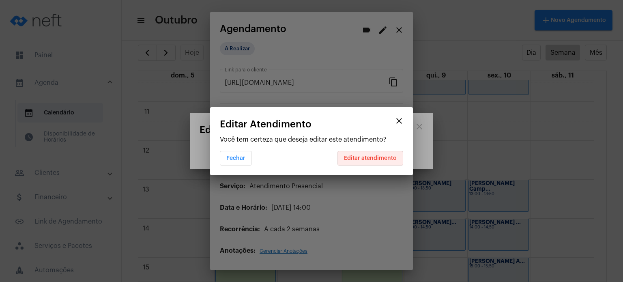
click at [382, 157] on span "Editar atendimento" at bounding box center [370, 158] width 53 height 6
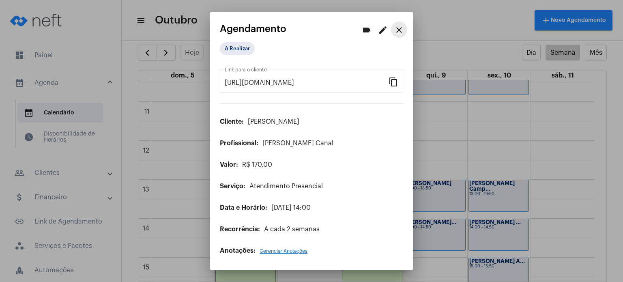
click at [401, 32] on mat-icon "close" at bounding box center [400, 30] width 10 height 10
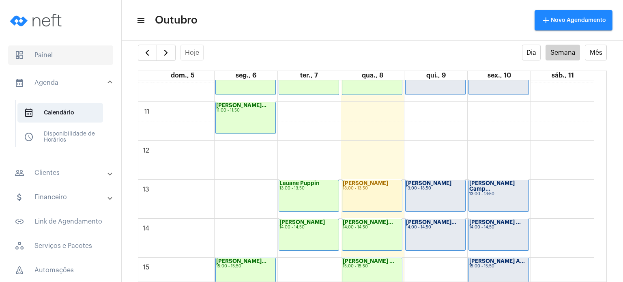
click at [61, 56] on span "dashboard Painel" at bounding box center [60, 54] width 105 height 19
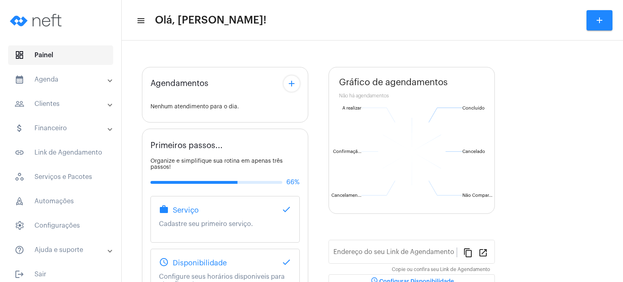
click at [61, 56] on span "dashboard Painel" at bounding box center [60, 54] width 105 height 19
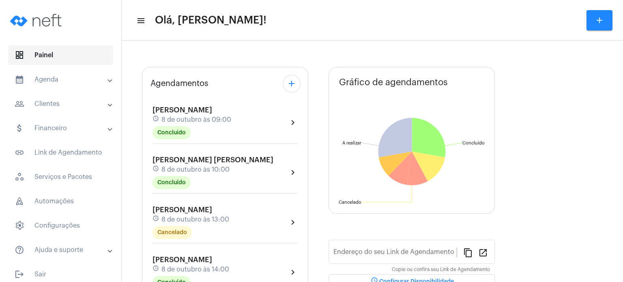
type input "[URL][DOMAIN_NAME]"
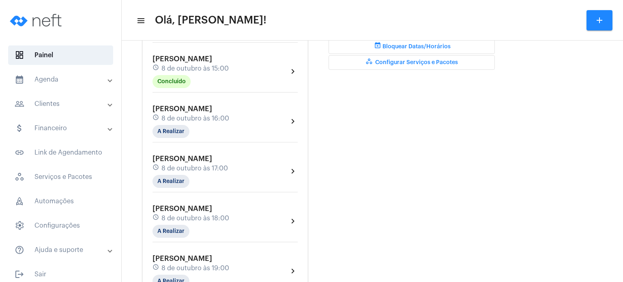
scroll to position [276, 0]
click at [160, 122] on div "schedule [DATE] 16:00" at bounding box center [191, 117] width 77 height 9
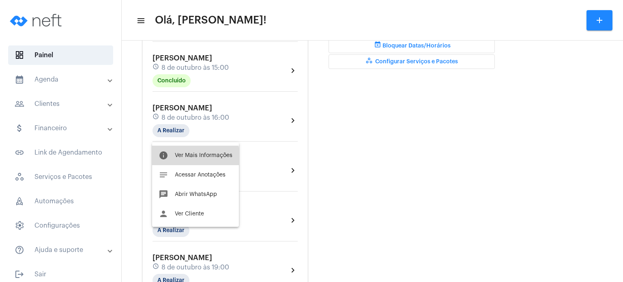
click at [176, 160] on button "info Ver Mais Informações" at bounding box center [195, 155] width 87 height 19
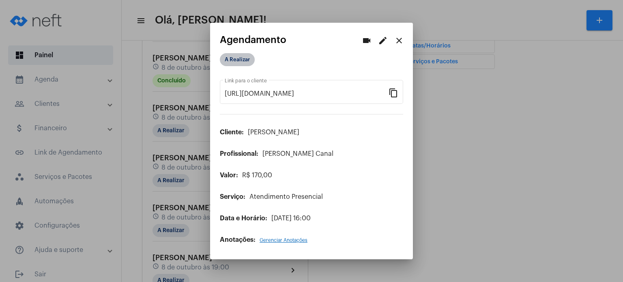
click at [234, 55] on mat-chip "A Realizar" at bounding box center [237, 59] width 35 height 13
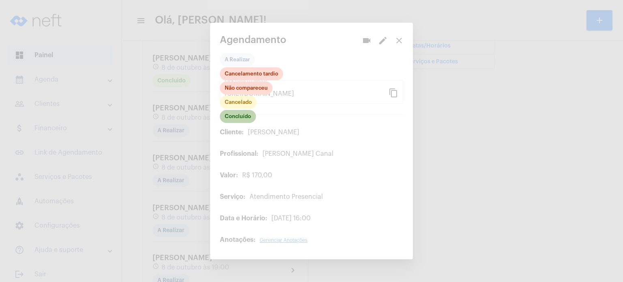
click at [244, 119] on mat-chip "Concluído" at bounding box center [238, 116] width 36 height 13
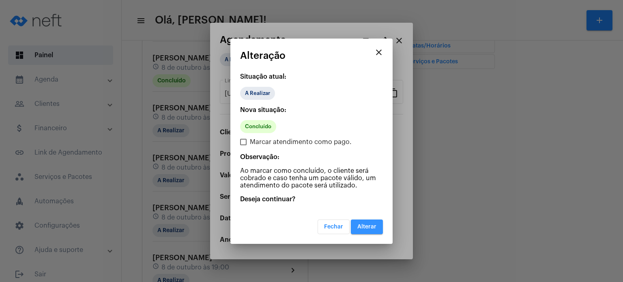
click at [361, 221] on button "Alterar" at bounding box center [367, 227] width 32 height 15
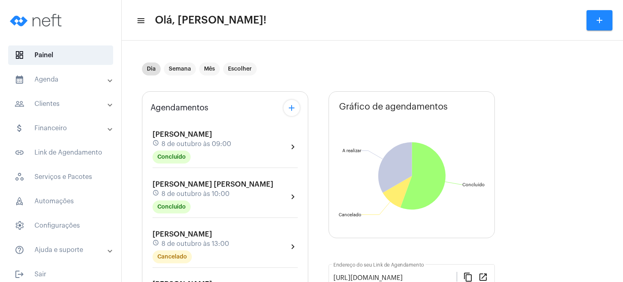
click at [286, 64] on div "Dia Semana Mês Escolher" at bounding box center [317, 69] width 351 height 41
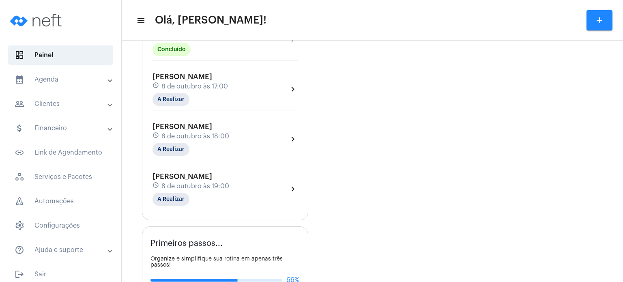
scroll to position [341, 0]
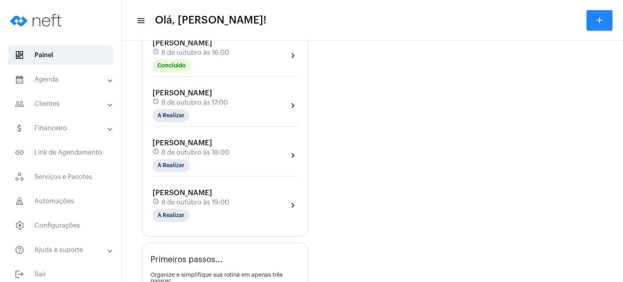
click at [50, 84] on mat-expansion-panel-header "calendar_month_outlined Agenda" at bounding box center [63, 79] width 116 height 19
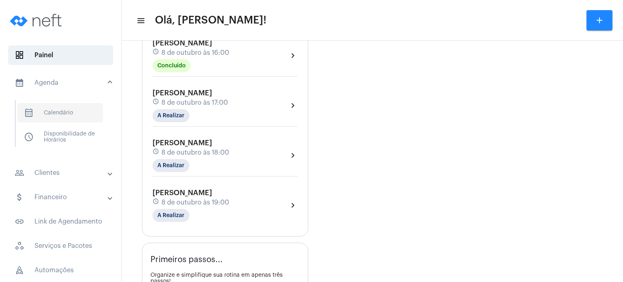
click at [76, 108] on span "calendar_month_outlined Calendário" at bounding box center [60, 112] width 86 height 19
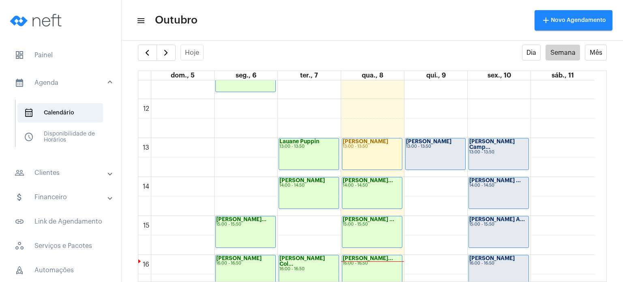
scroll to position [442, 0]
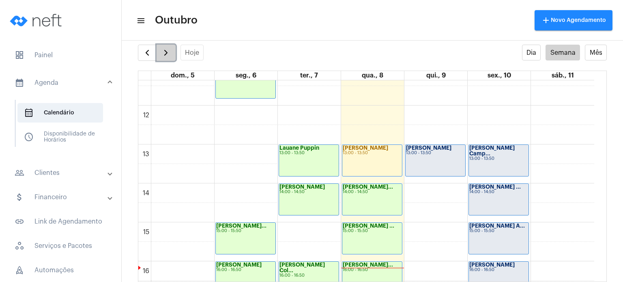
click at [168, 53] on span "button" at bounding box center [166, 53] width 10 height 10
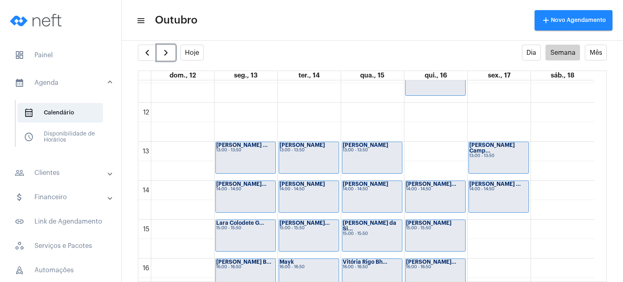
scroll to position [442, 0]
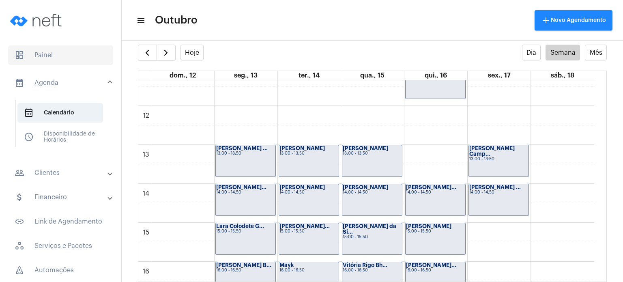
click at [45, 52] on span "dashboard Painel" at bounding box center [60, 54] width 105 height 19
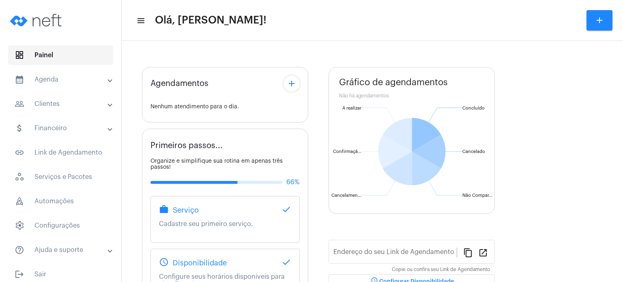
type input "[URL][DOMAIN_NAME]"
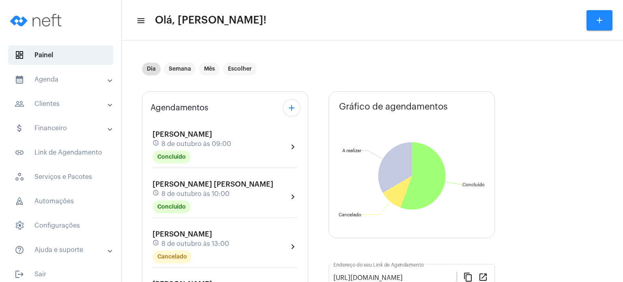
click at [333, 68] on div "Dia Semana Mês Escolher" at bounding box center [317, 69] width 351 height 41
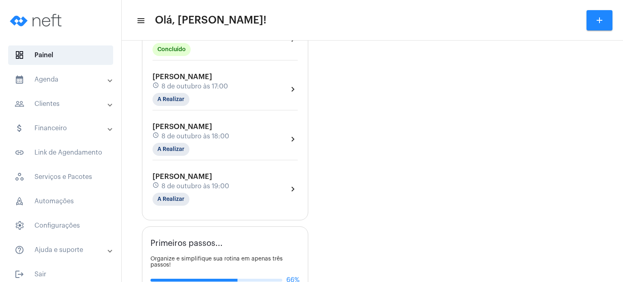
scroll to position [373, 0]
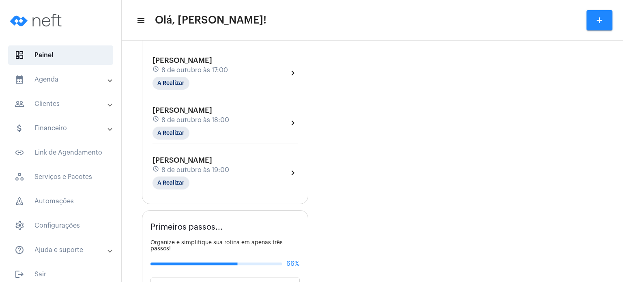
click at [227, 40] on div "[PERSON_NAME] schedule [DATE] 16:00 Concluído" at bounding box center [191, 22] width 77 height 33
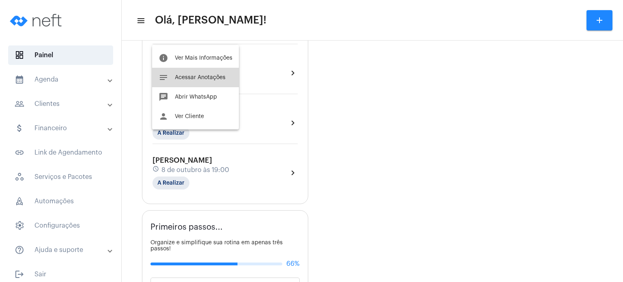
click at [202, 70] on button "notes Acessar Anotações" at bounding box center [195, 77] width 87 height 19
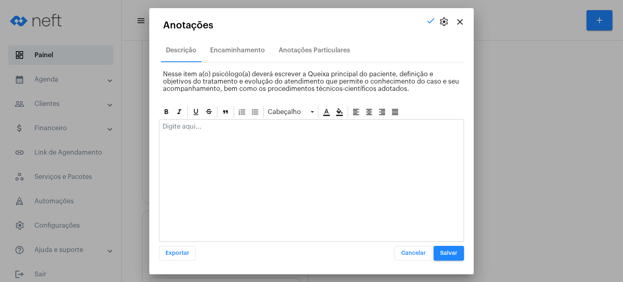
click at [183, 120] on div at bounding box center [312, 129] width 304 height 18
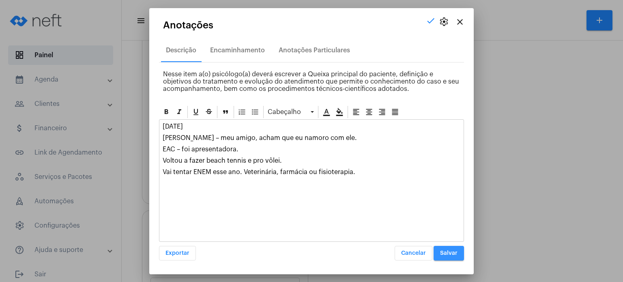
click at [452, 249] on button "Salvar" at bounding box center [449, 253] width 30 height 15
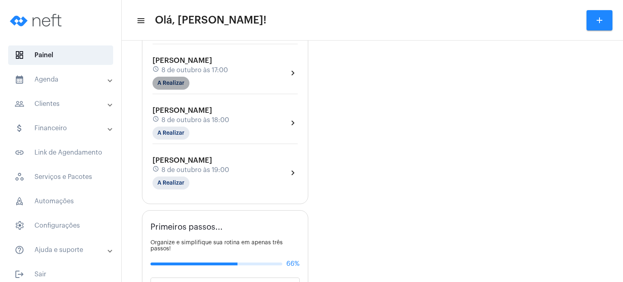
click at [176, 85] on mat-chip "A Realizar" at bounding box center [171, 83] width 37 height 13
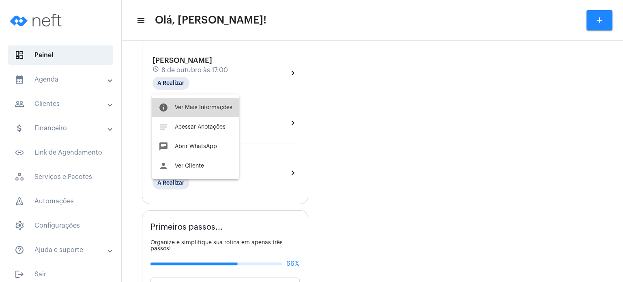
click at [188, 108] on span "Ver Mais Informações" at bounding box center [204, 108] width 58 height 6
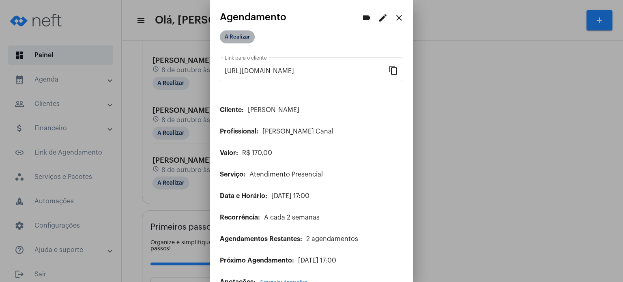
click at [248, 37] on mat-chip "A Realizar" at bounding box center [237, 36] width 35 height 13
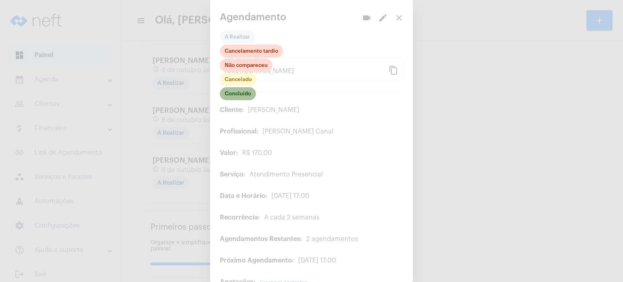
click at [240, 99] on mat-chip "Concluído" at bounding box center [238, 93] width 36 height 13
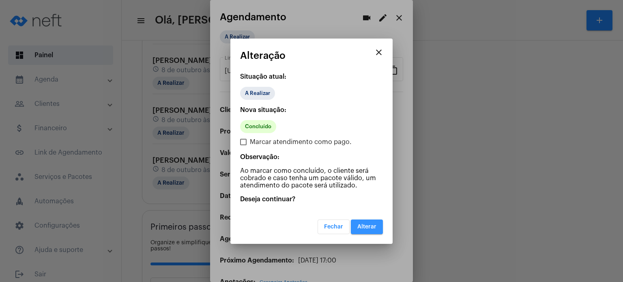
click at [363, 224] on span "Alterar" at bounding box center [367, 227] width 19 height 6
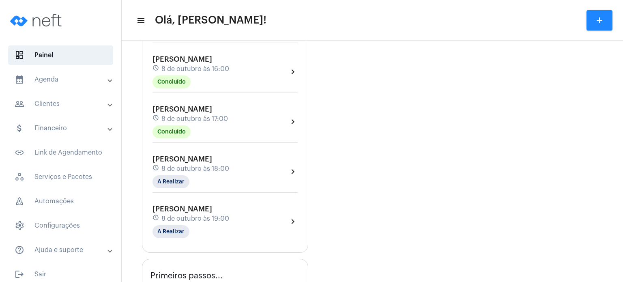
scroll to position [341, 0]
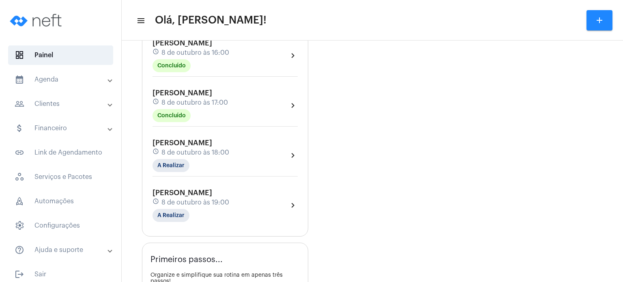
click at [204, 97] on span "[PERSON_NAME]" at bounding box center [183, 92] width 60 height 7
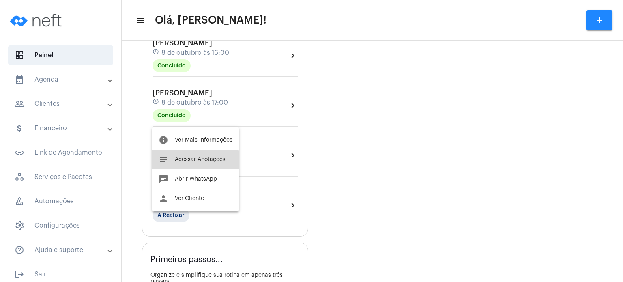
click at [189, 164] on button "notes Acessar Anotações" at bounding box center [195, 159] width 87 height 19
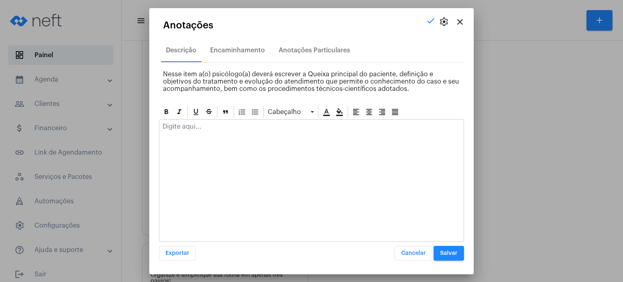
click at [201, 129] on p at bounding box center [312, 126] width 298 height 7
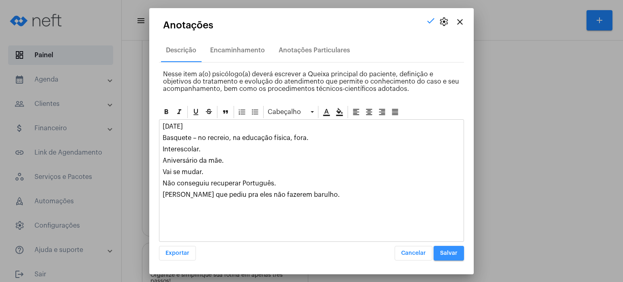
click at [456, 253] on span "Salvar" at bounding box center [448, 253] width 17 height 6
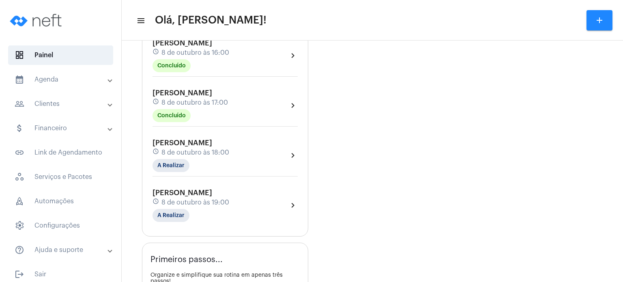
click at [179, 156] on span "8 de outubro às 18:00" at bounding box center [196, 152] width 68 height 7
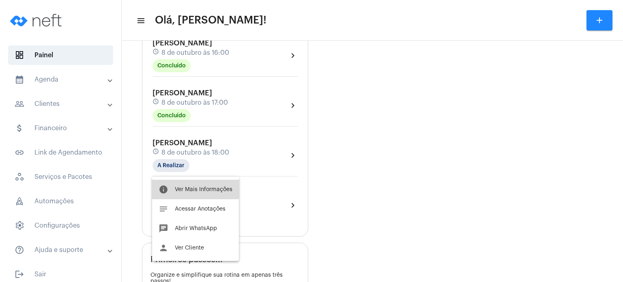
click at [178, 184] on button "info Ver Mais Informações" at bounding box center [195, 189] width 87 height 19
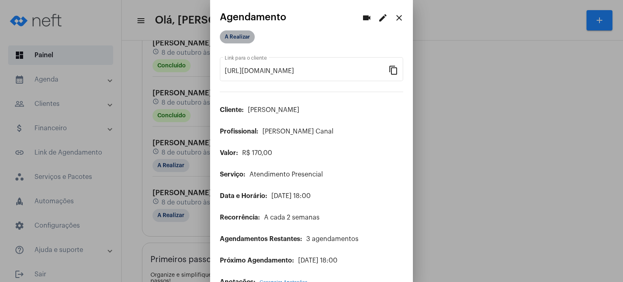
click at [245, 39] on mat-chip "A Realizar" at bounding box center [237, 36] width 35 height 13
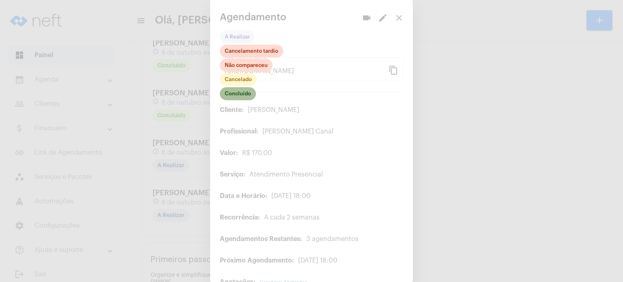
click at [240, 94] on mat-chip "Concluído" at bounding box center [238, 93] width 36 height 13
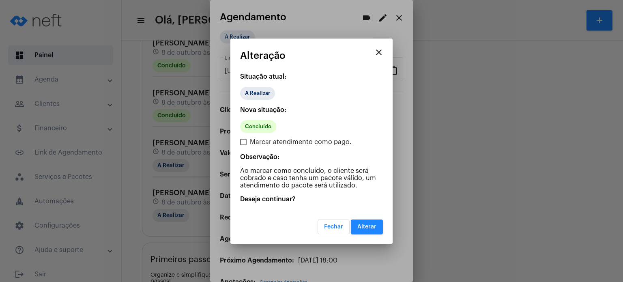
click at [373, 230] on button "Alterar" at bounding box center [367, 227] width 32 height 15
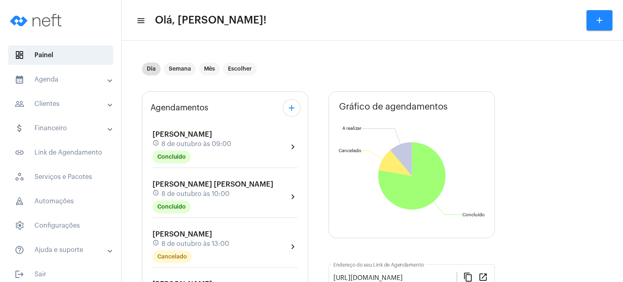
click at [189, 263] on div "[PERSON_NAME] schedule [DATE] 13:00 Cancelado" at bounding box center [191, 246] width 77 height 33
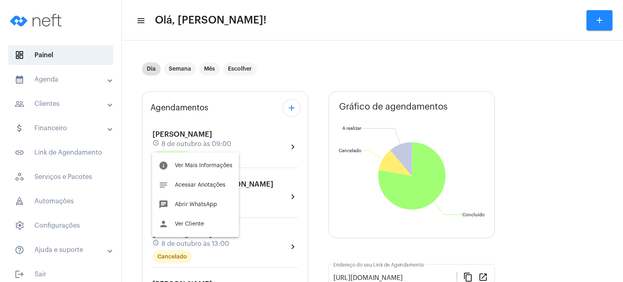
click at [145, 165] on div at bounding box center [311, 141] width 623 height 282
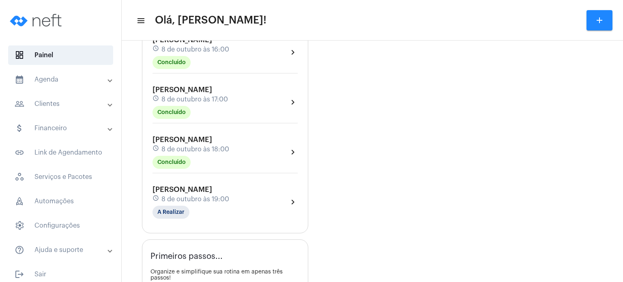
scroll to position [389, 0]
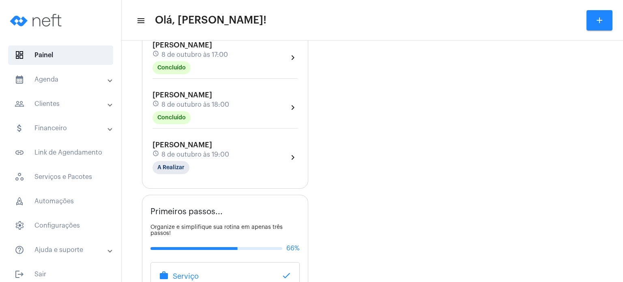
click at [176, 99] on span "[PERSON_NAME]" at bounding box center [183, 94] width 60 height 7
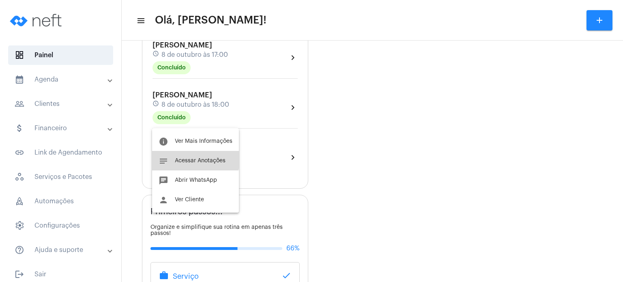
click at [177, 156] on button "notes Acessar Anotações" at bounding box center [195, 160] width 87 height 19
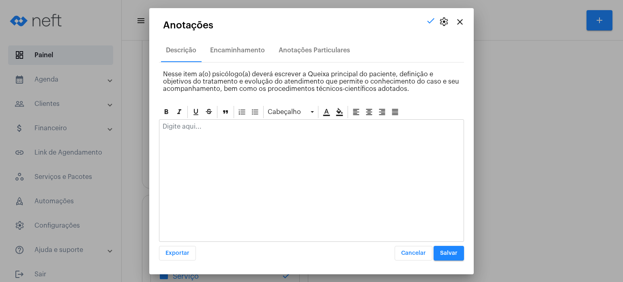
click at [205, 125] on p at bounding box center [312, 126] width 298 height 7
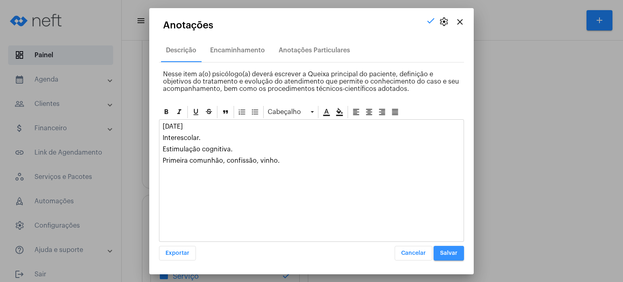
click at [453, 256] on button "Salvar" at bounding box center [449, 253] width 30 height 15
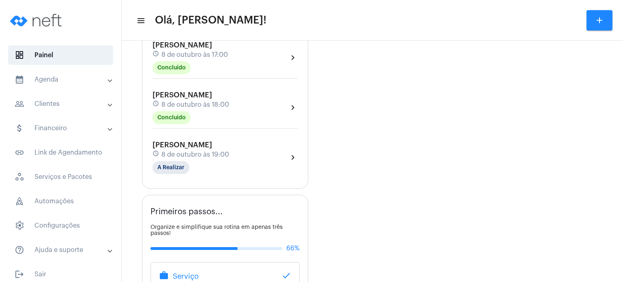
click at [174, 153] on div "[PERSON_NAME] schedule [DATE] 19:00 A Realizar" at bounding box center [191, 157] width 77 height 33
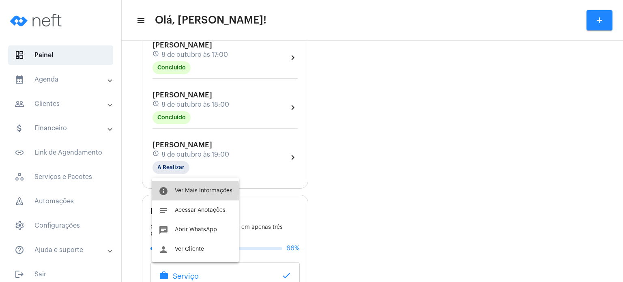
click at [188, 194] on button "info Ver Mais Informações" at bounding box center [195, 190] width 87 height 19
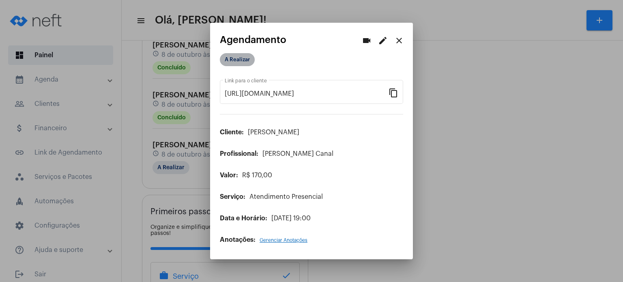
click at [227, 60] on mat-chip "A Realizar" at bounding box center [237, 59] width 35 height 13
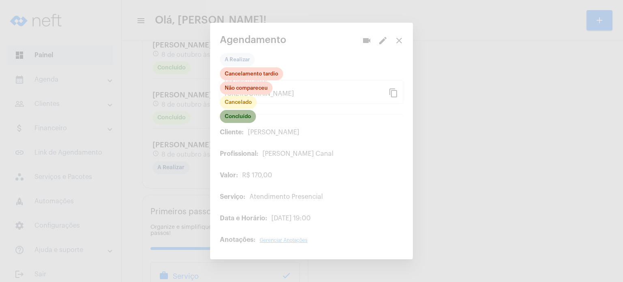
click at [245, 121] on mat-chip "Concluído" at bounding box center [238, 116] width 36 height 13
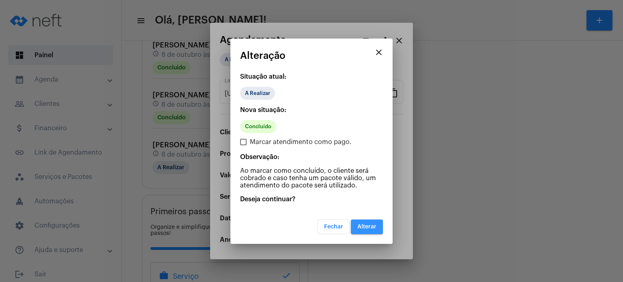
click at [371, 230] on button "Alterar" at bounding box center [367, 227] width 32 height 15
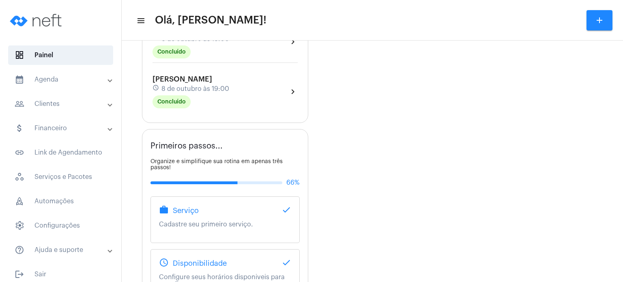
scroll to position [438, 0]
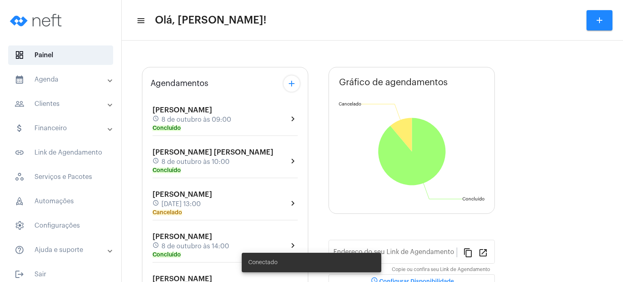
type input "[URL][DOMAIN_NAME]"
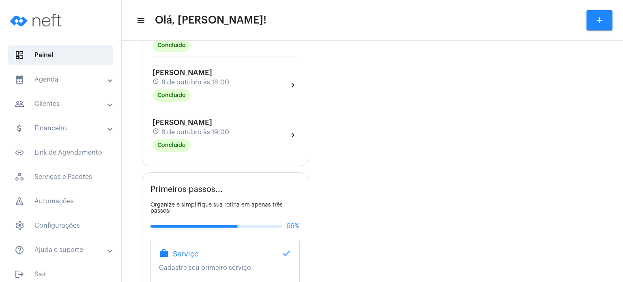
scroll to position [406, 0]
